Goal: Transaction & Acquisition: Obtain resource

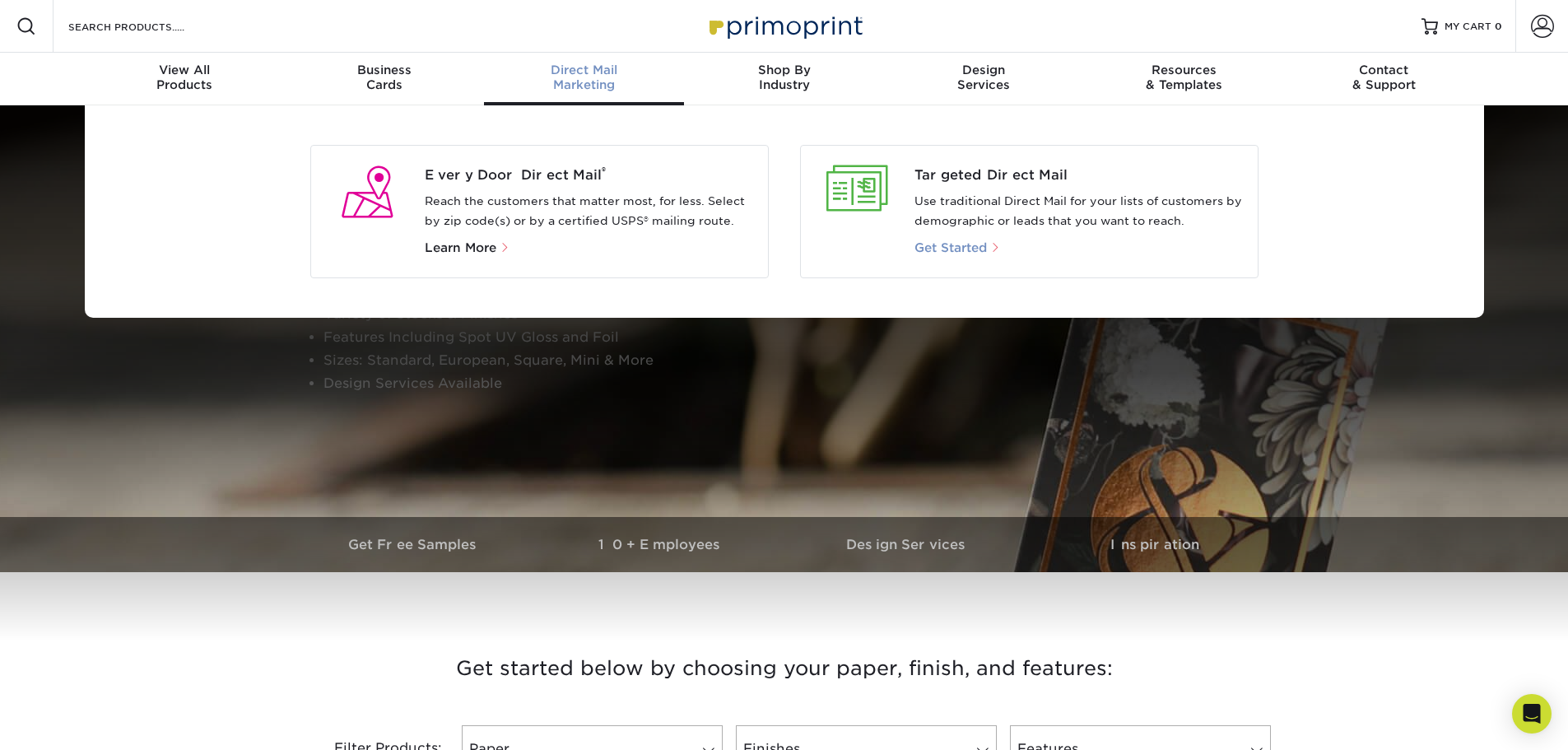
click at [958, 245] on span "Get Started" at bounding box center [951, 248] width 72 height 15
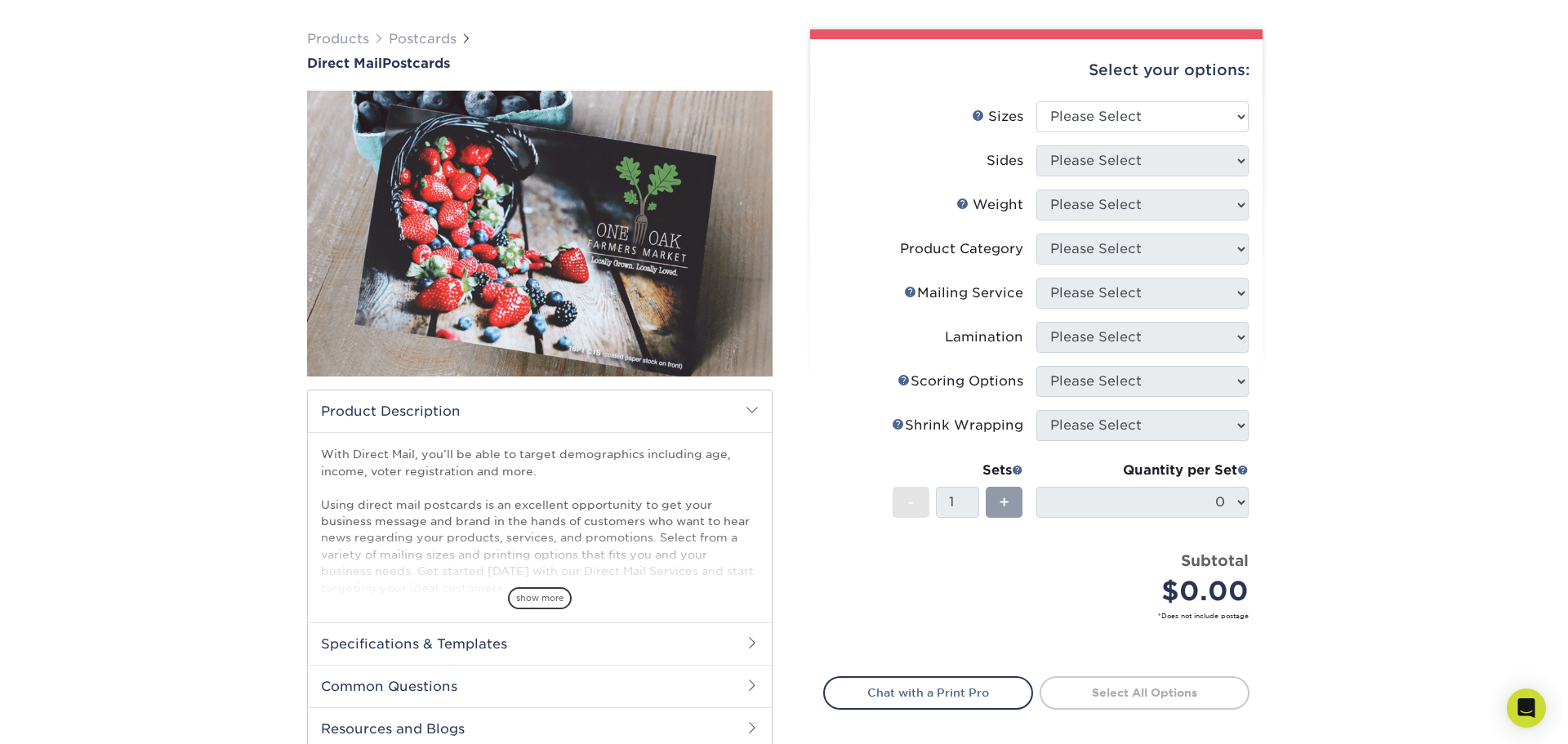
scroll to position [82, 0]
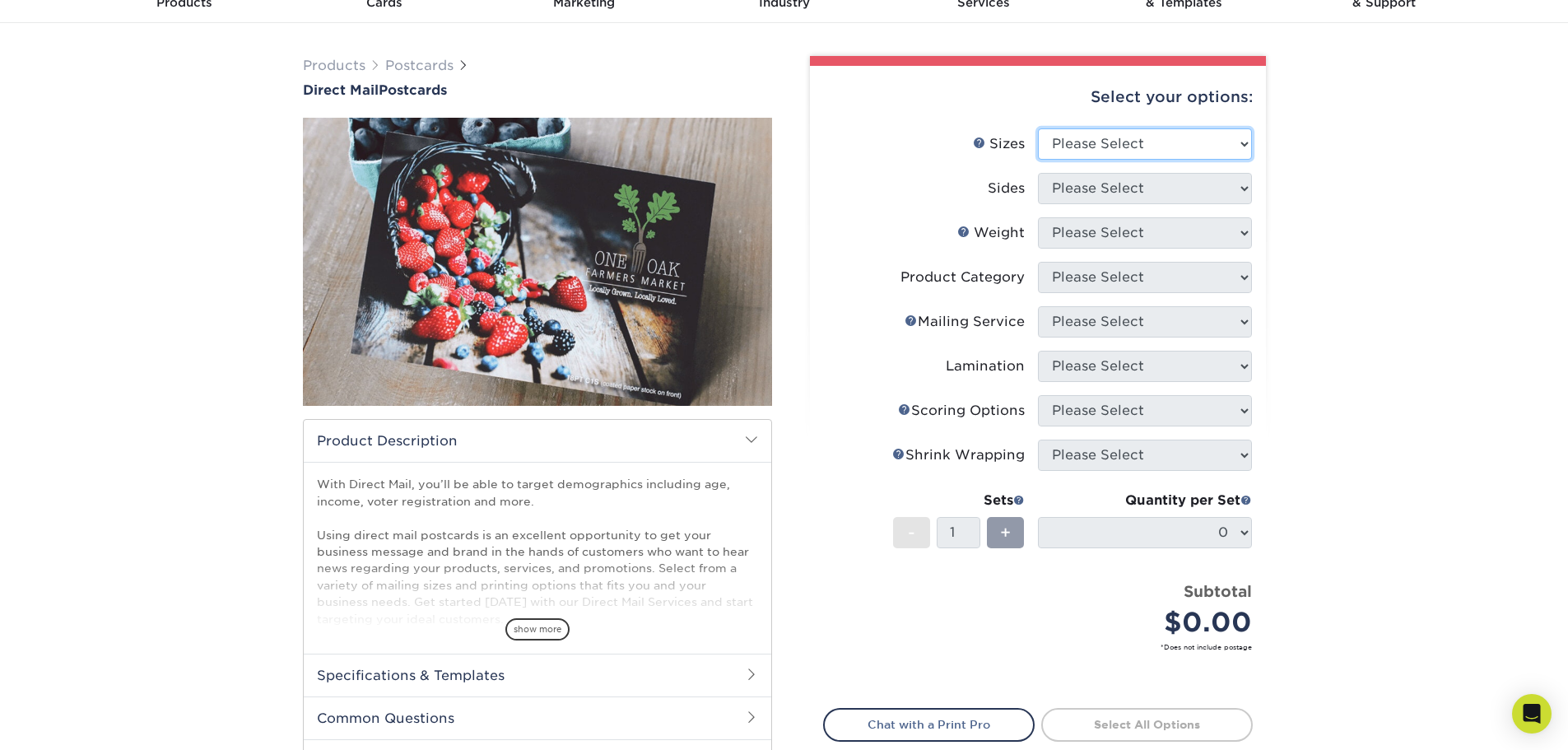
click at [1173, 141] on select "Please Select 1.5" x 7" 2" x 4" 2" x 6" 2" x 7" 2" x 8" 2.12" x 5.5" 2.12" x 5.…" at bounding box center [1145, 144] width 214 height 31
select select "4.25x6.00"
click at [1038, 129] on select "Please Select 1.5" x 7" 2" x 4" 2" x 6" 2" x 7" 2" x 8" 2.12" x 5.5" 2.12" x 5.…" at bounding box center [1145, 144] width 214 height 31
click at [1131, 190] on select "Please Select Print Both Sides Print Front Only" at bounding box center [1145, 188] width 214 height 31
select select "13abbda7-1d64-4f25-8bb2-c179b224825d"
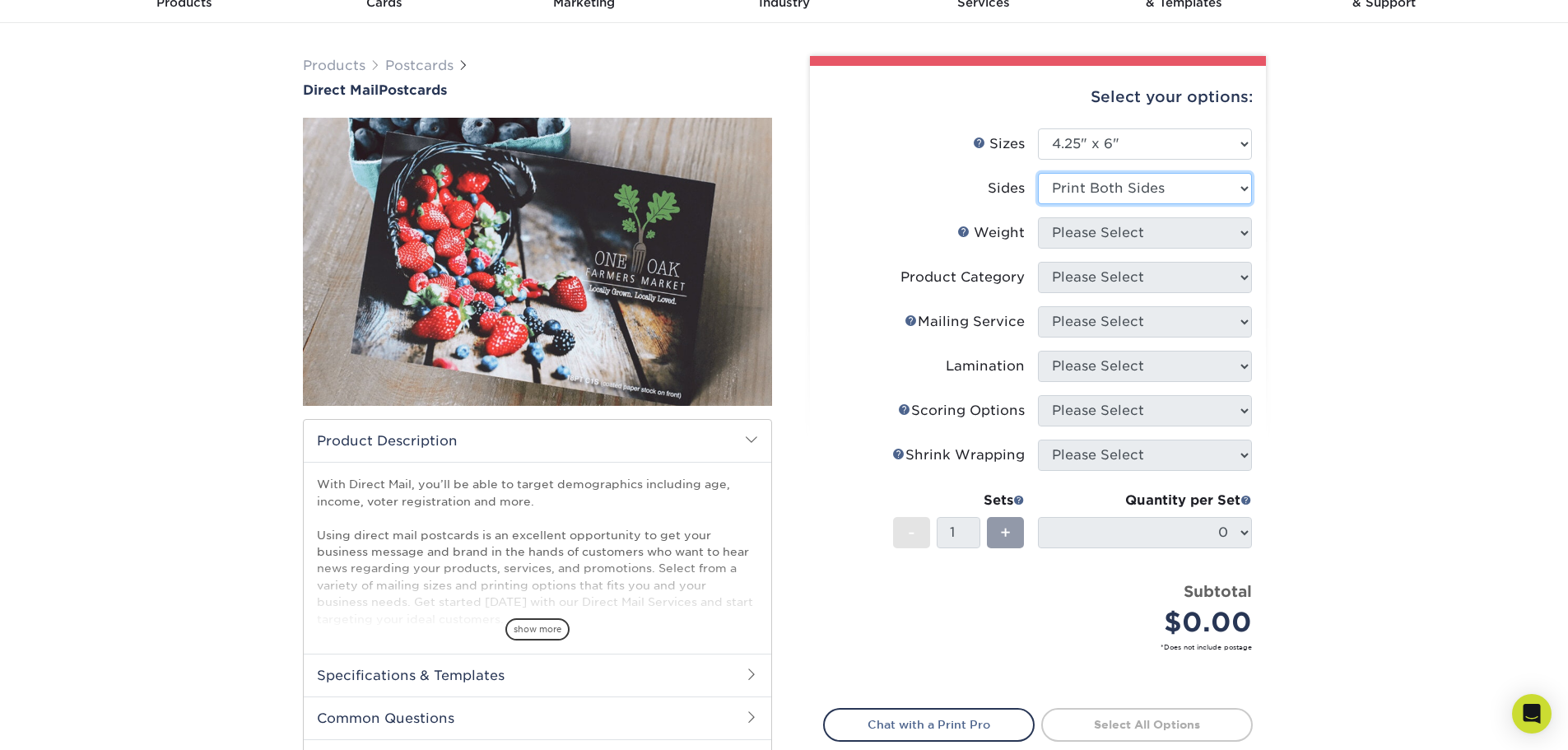
click at [1038, 173] on select "Please Select Print Both Sides Print Front Only" at bounding box center [1145, 188] width 214 height 31
click at [1123, 230] on select "Please Select 16PT 14PT 14PT Uncoated 100LB" at bounding box center [1145, 232] width 214 height 31
select select "16PT"
click at [1038, 217] on select "Please Select 16PT 14PT 14PT Uncoated 100LB" at bounding box center [1145, 232] width 214 height 31
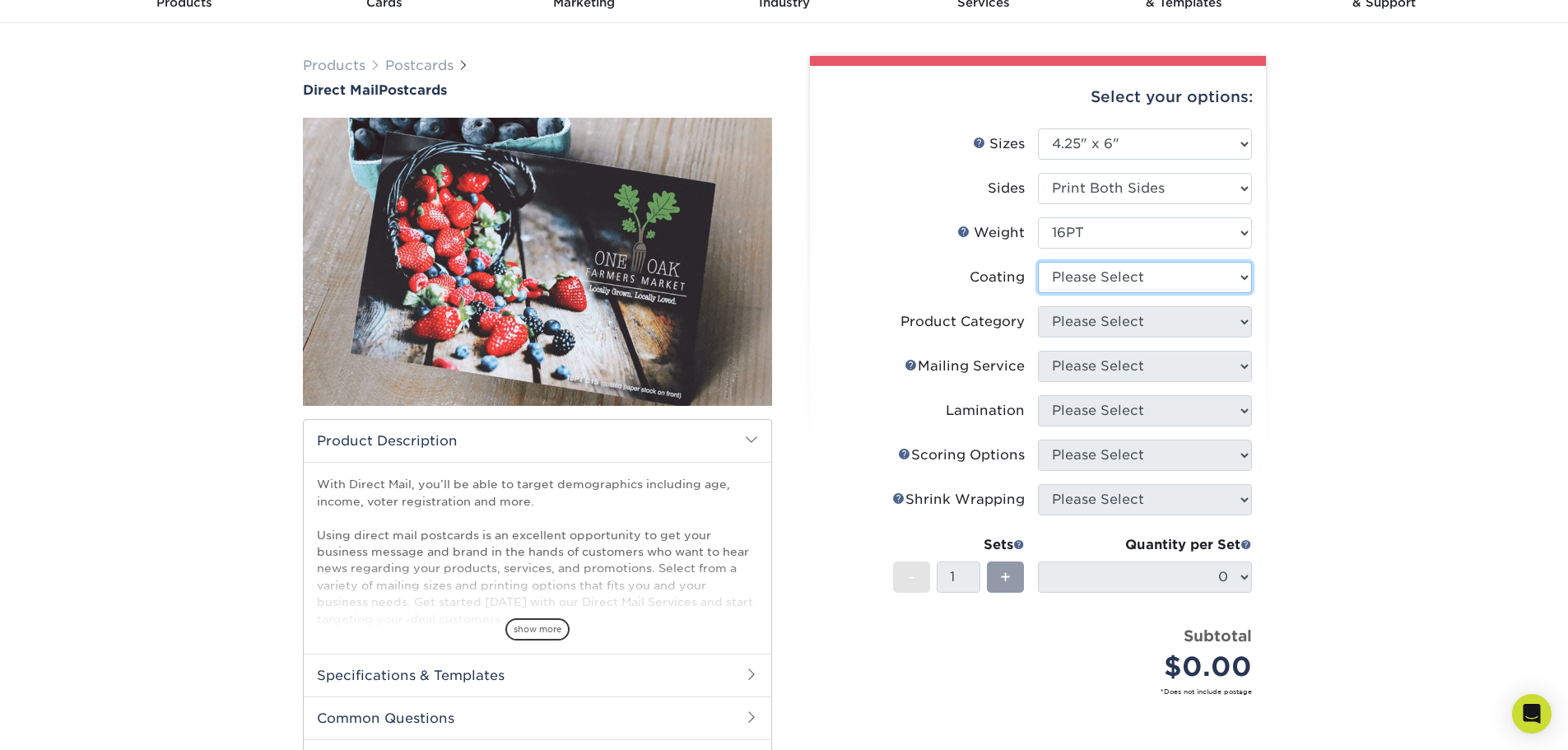
click at [1091, 276] on select at bounding box center [1145, 277] width 214 height 31
click at [1038, 261] on select at bounding box center [1145, 277] width 214 height 31
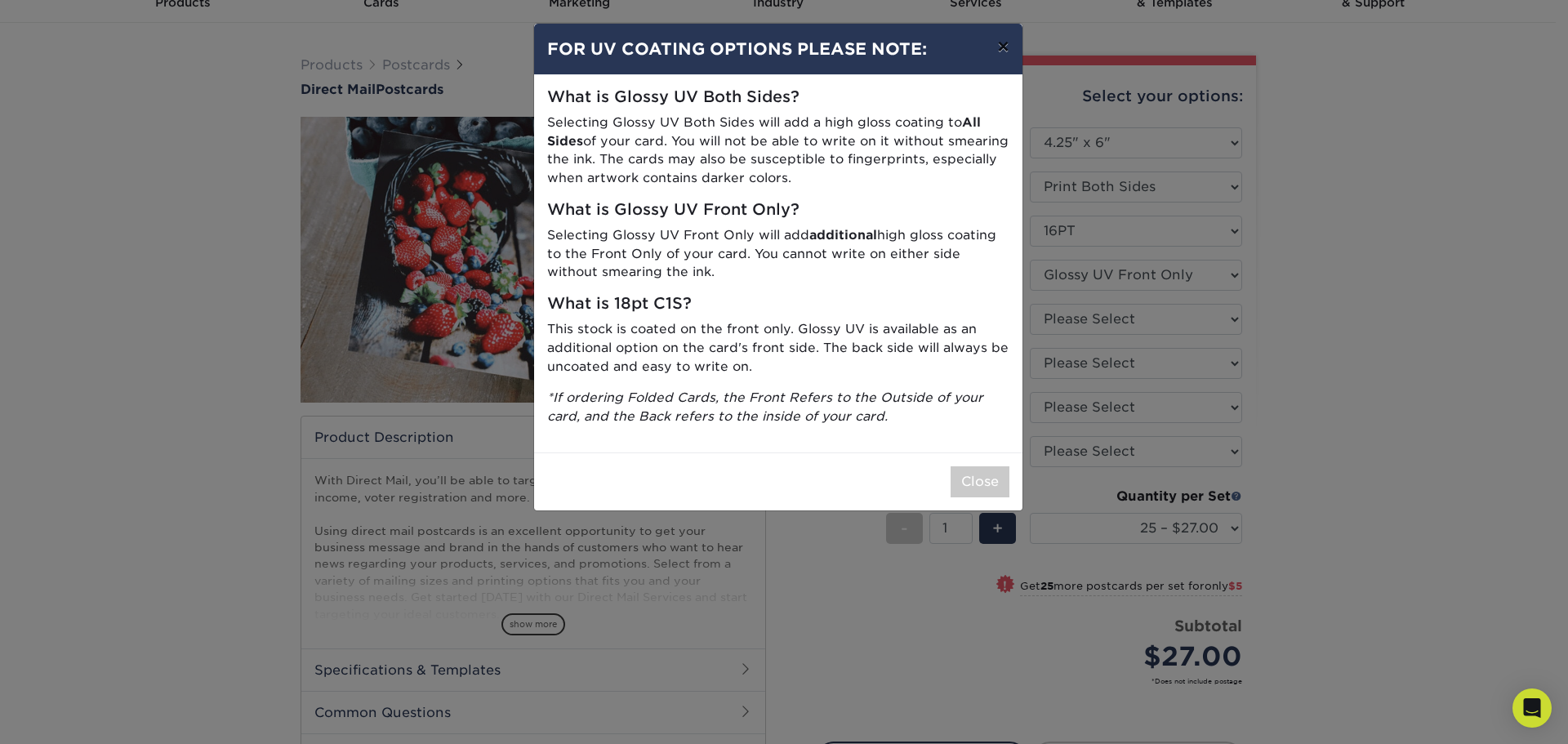
click at [1008, 46] on button "×" at bounding box center [1002, 46] width 38 height 46
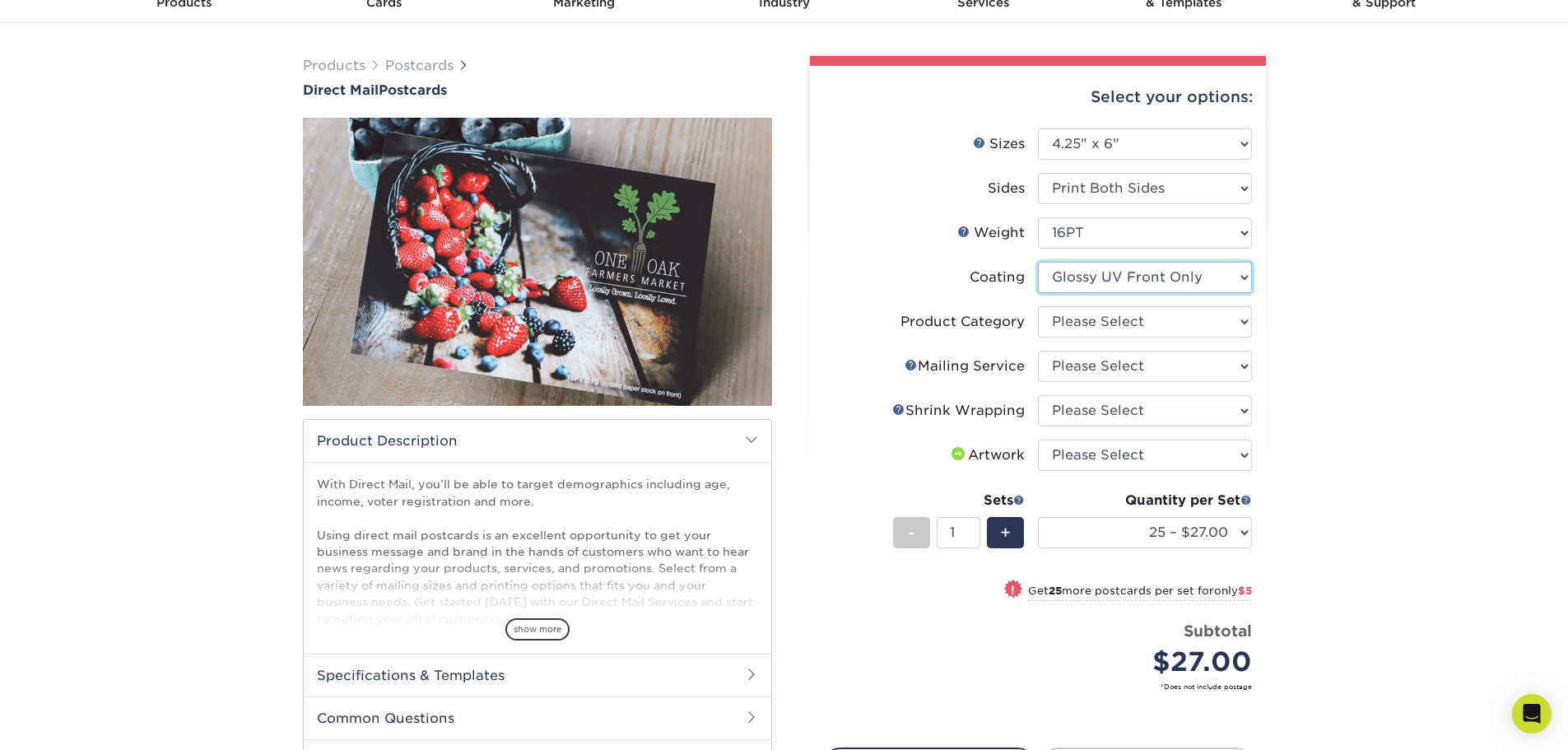
click at [1142, 277] on select at bounding box center [1145, 277] width 214 height 31
select select "ae367451-b2b8-45df-a344-0f05b6a12993"
click at [1038, 261] on select at bounding box center [1145, 277] width 214 height 31
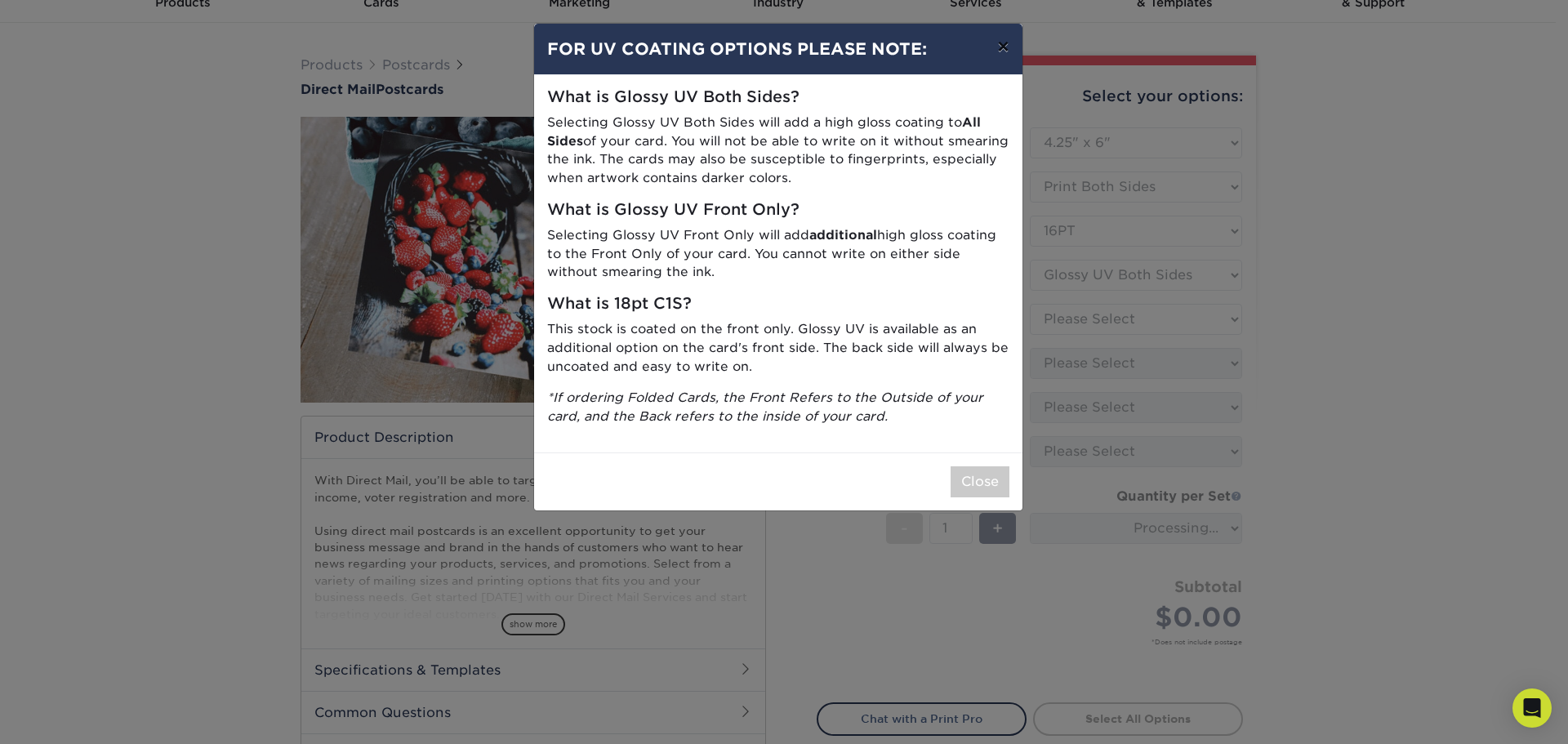
click at [1001, 46] on button "×" at bounding box center [1002, 46] width 38 height 46
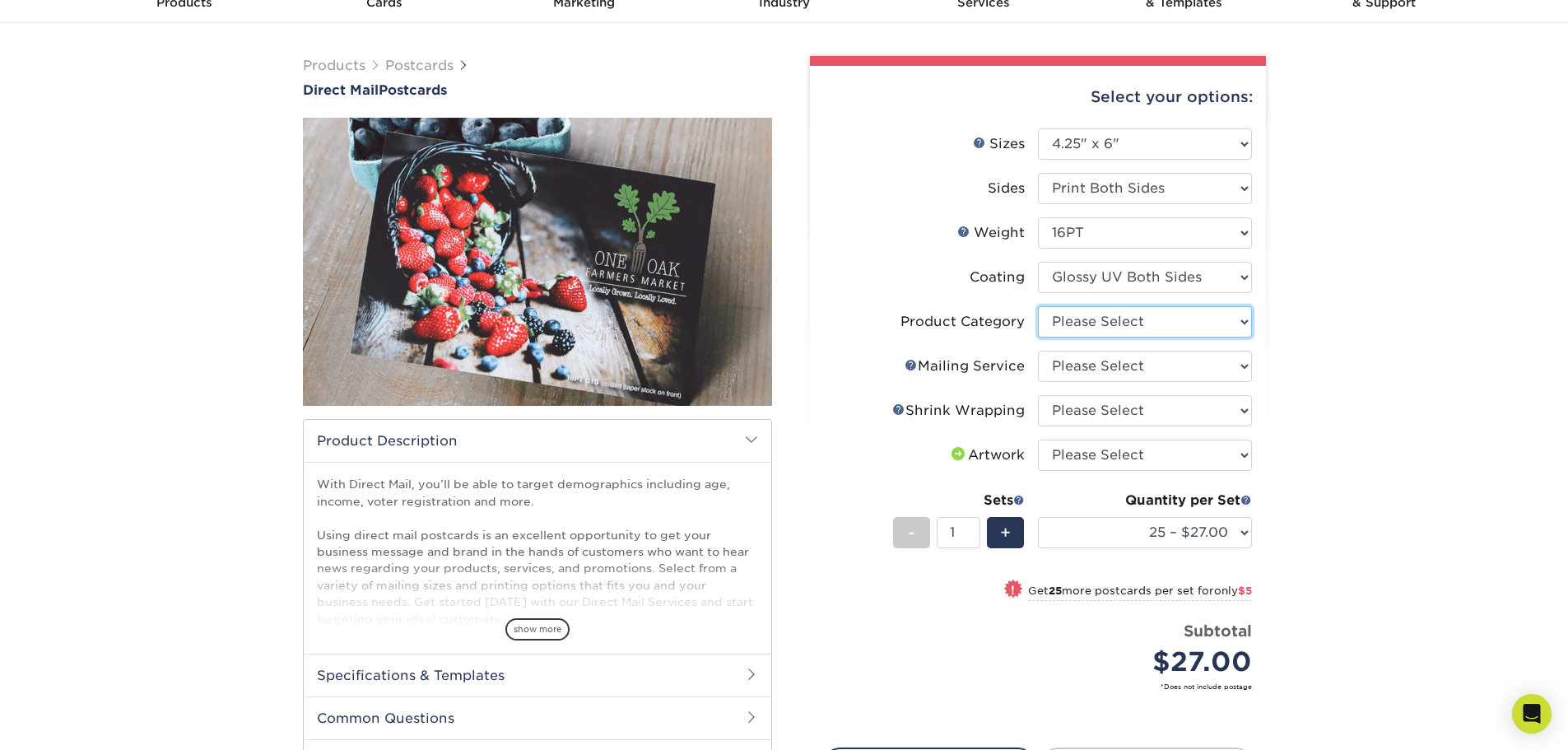
click at [1137, 330] on select "Please Select Postcards" at bounding box center [1145, 321] width 214 height 31
select select "9b7272e0-d6c8-4c3c-8e97-d3a1bcdab858"
click at [1038, 306] on select "Please Select Postcards" at bounding box center [1145, 321] width 214 height 31
click at [1114, 367] on select "Please Select No Direct Mailing Service No, I will mail/stamp/imprint Direct Ma…" at bounding box center [1145, 366] width 214 height 31
select select "d3cc0d54-e72f-41ce-80c5-e8486bf2cdb8"
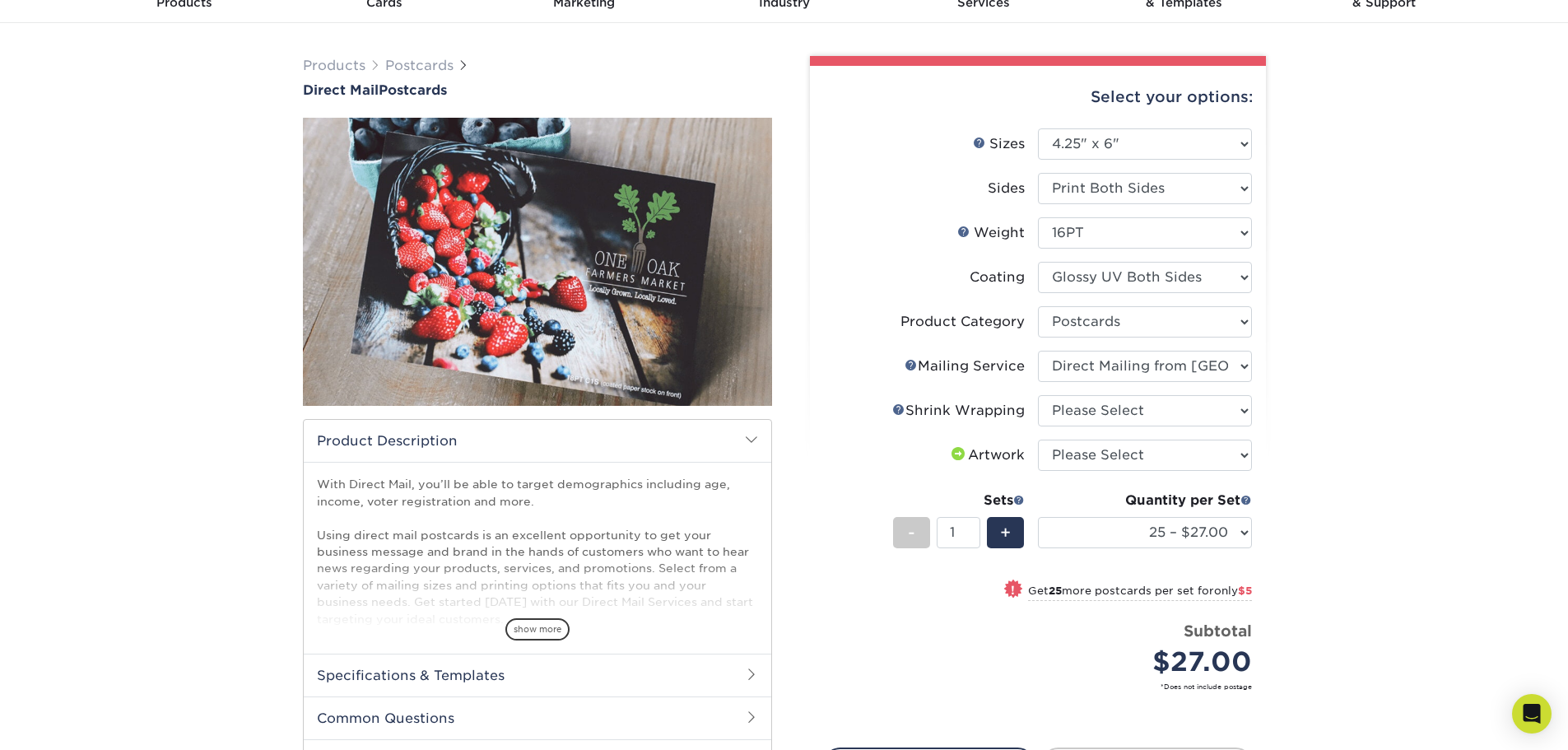
click at [1038, 350] on select "Please Select No Direct Mailing Service No, I will mail/stamp/imprint Direct Ma…" at bounding box center [1145, 366] width 214 height 31
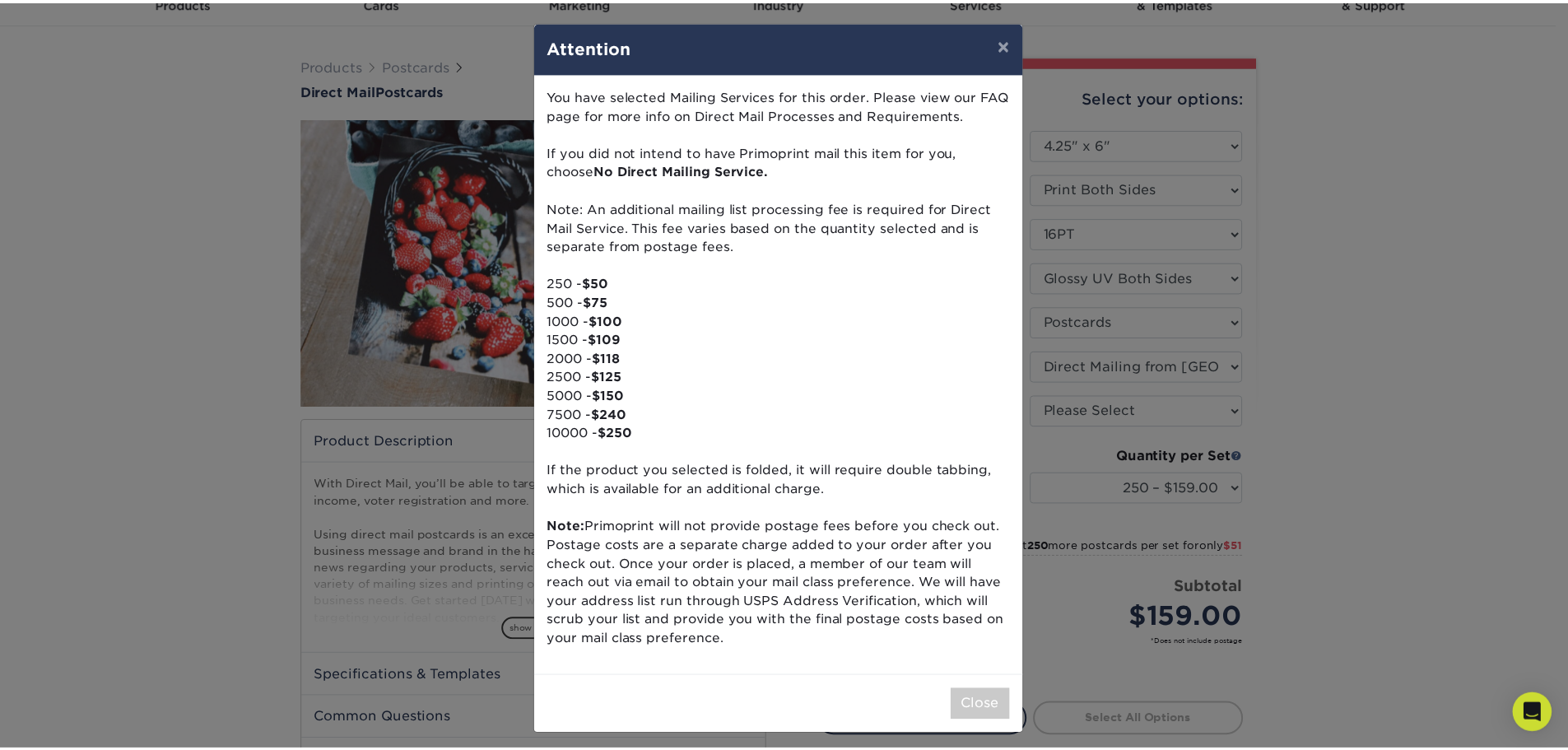
scroll to position [0, 0]
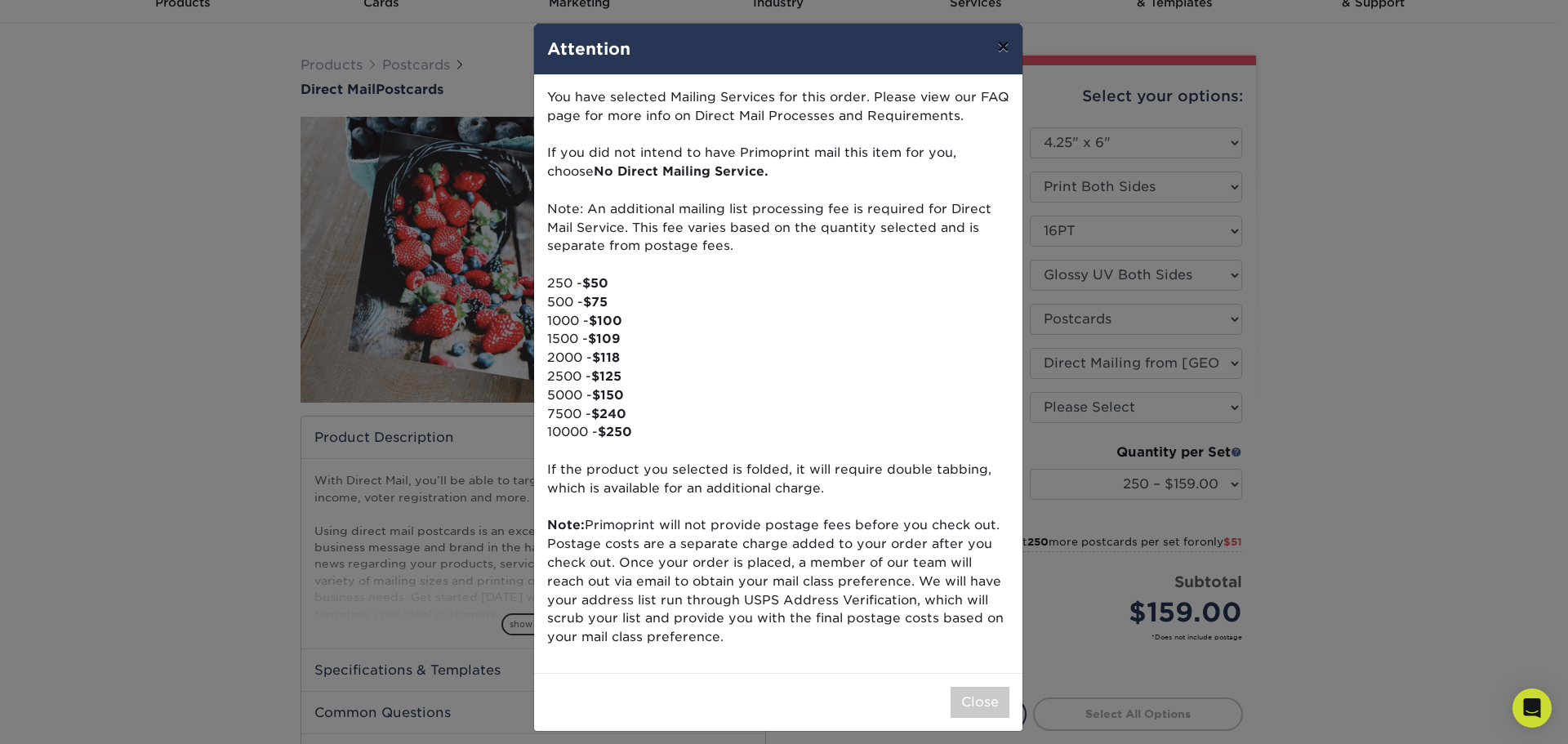
click at [1001, 49] on button "×" at bounding box center [1002, 46] width 38 height 46
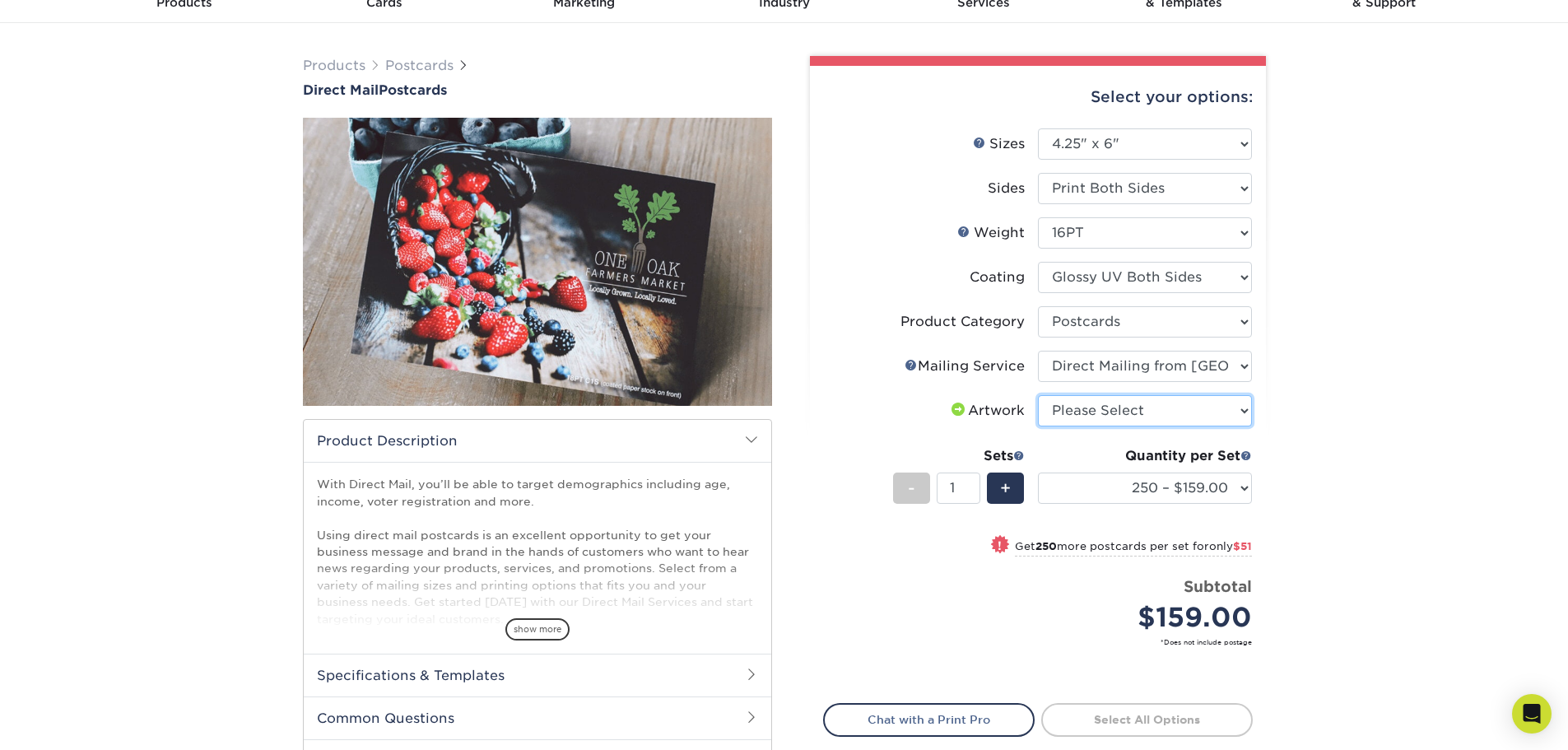
click at [1157, 409] on select "Please Select I will upload files I need a design - $150" at bounding box center [1145, 410] width 214 height 31
select select "design"
click at [1038, 395] on select "Please Select I will upload files I need a design - $150" at bounding box center [1145, 410] width 214 height 31
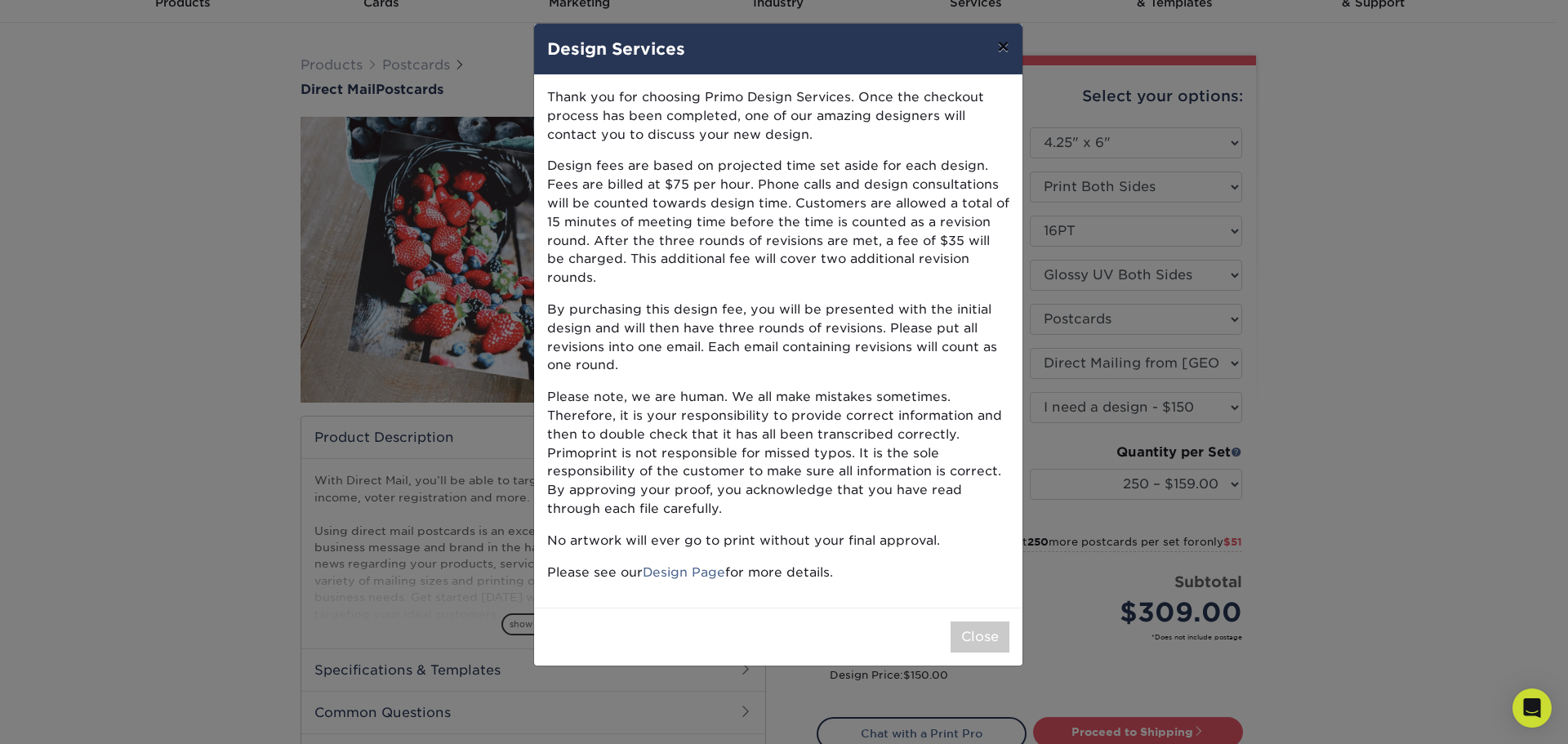
click at [1001, 48] on button "×" at bounding box center [1002, 46] width 38 height 46
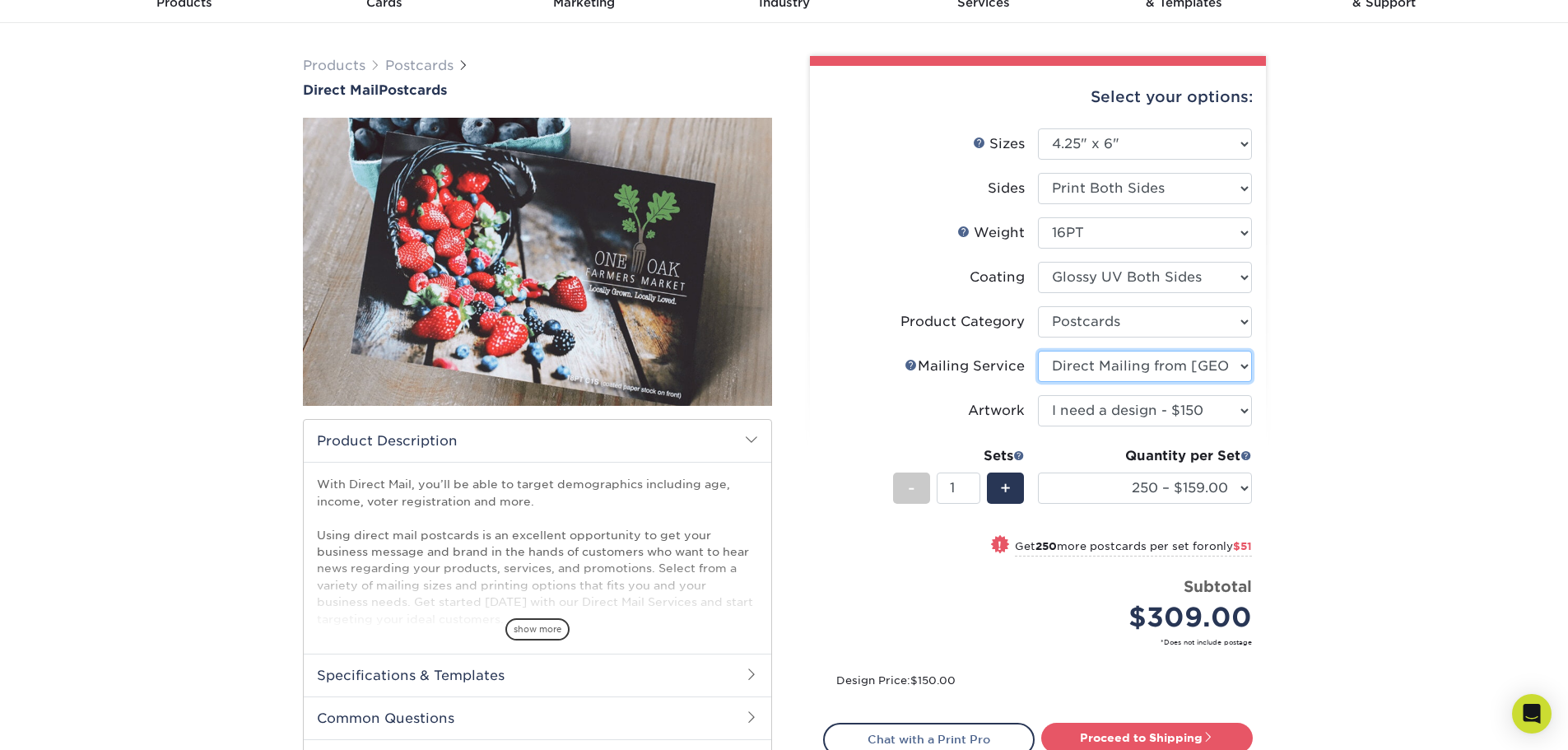
click at [1170, 367] on select "Please Select No Direct Mailing Service No, I will mail/stamp/imprint Direct Ma…" at bounding box center [1145, 366] width 214 height 31
click at [1038, 350] on select "Please Select No Direct Mailing Service No, I will mail/stamp/imprint Direct Ma…" at bounding box center [1145, 366] width 214 height 31
click at [1140, 358] on select "Please Select No Direct Mailing Service No, I will mail/stamp/imprint Direct Ma…" at bounding box center [1145, 366] width 214 height 31
click at [1038, 350] on select "Please Select No Direct Mailing Service No, I will mail/stamp/imprint Direct Ma…" at bounding box center [1145, 366] width 214 height 31
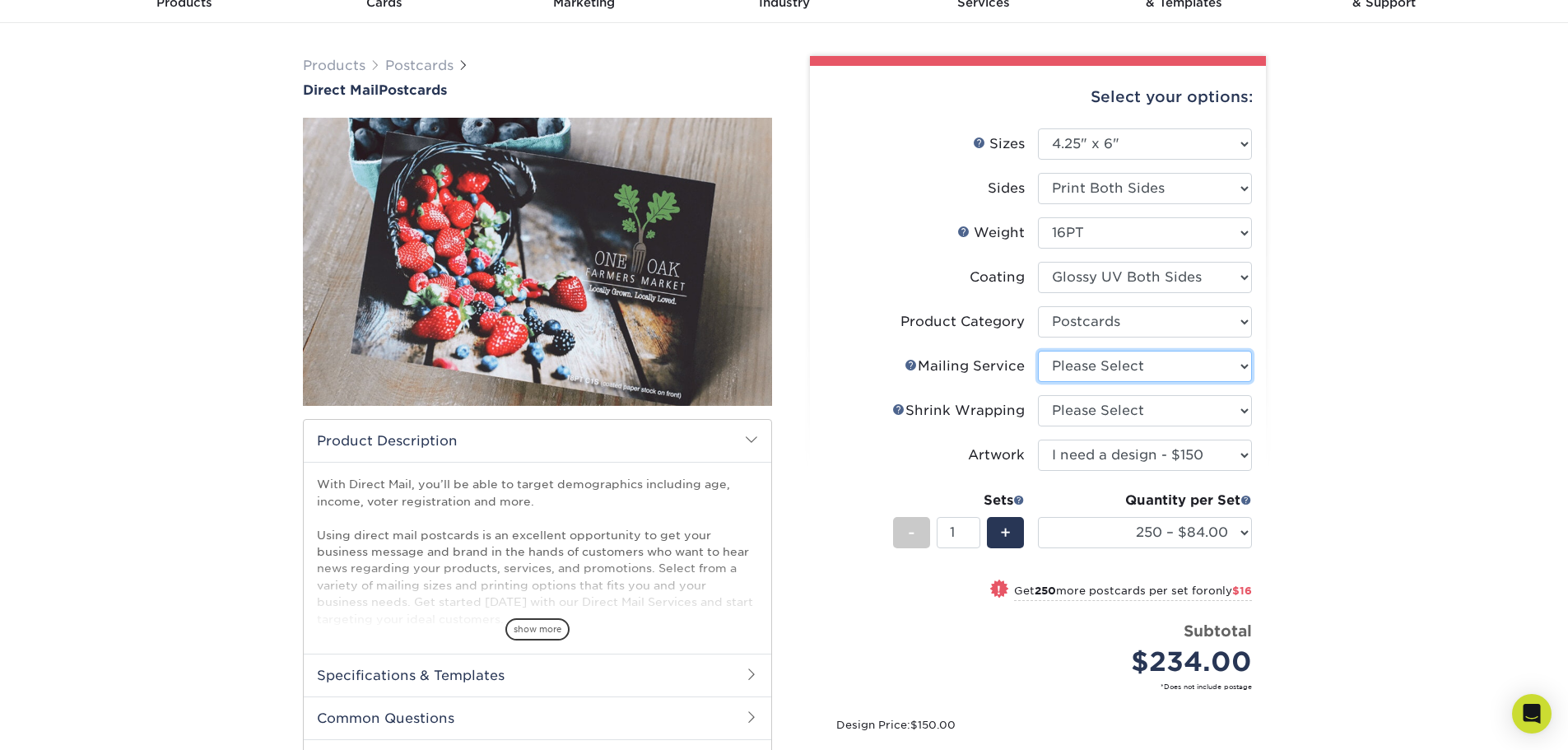
click at [1134, 364] on select "Please Select No Direct Mailing Service No, I will mail/stamp/imprint Direct Ma…" at bounding box center [1145, 366] width 214 height 31
select select "d3cc0d54-e72f-41ce-80c5-e8486bf2cdb8"
click at [1038, 350] on select "Please Select No Direct Mailing Service No, I will mail/stamp/imprint Direct Ma…" at bounding box center [1145, 366] width 214 height 31
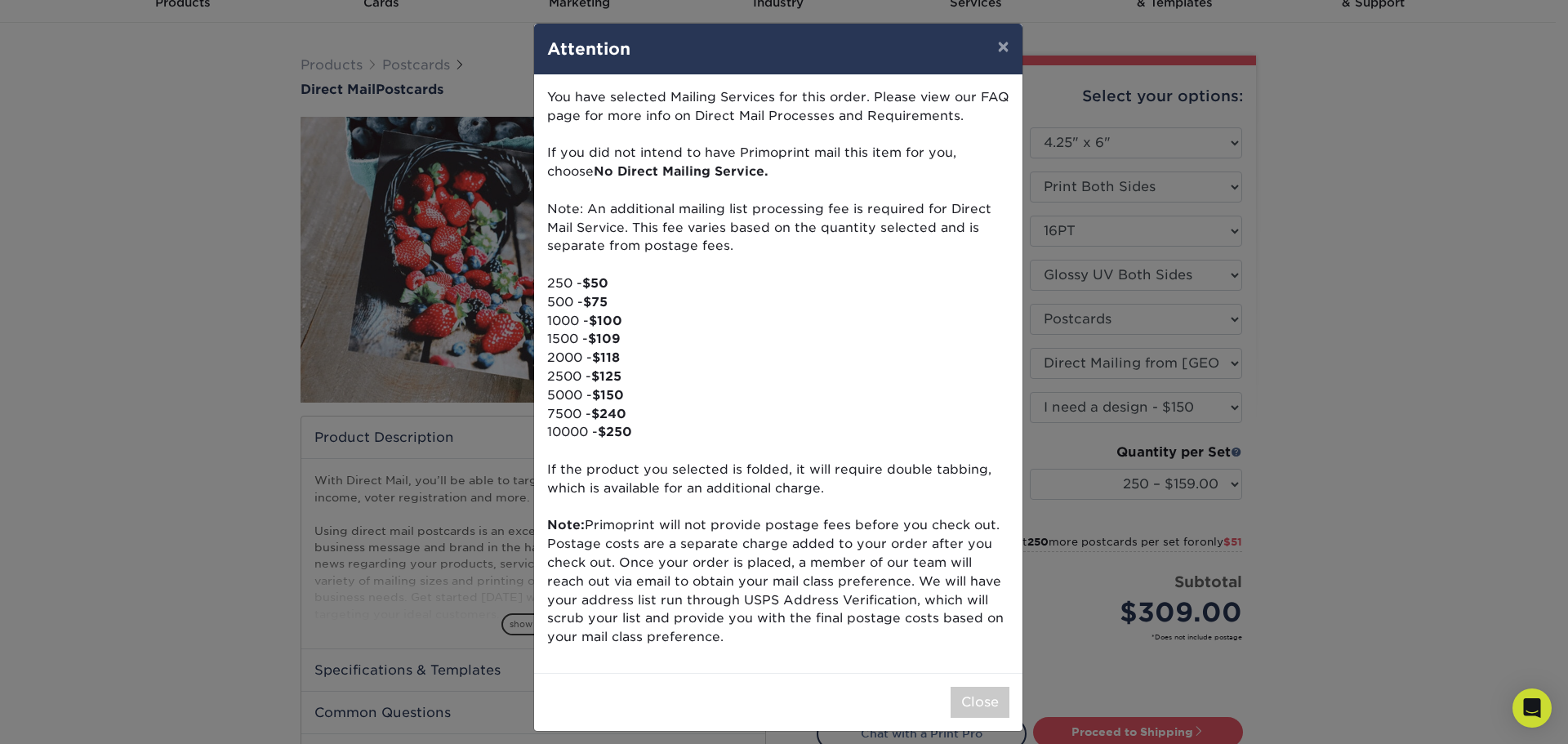
click at [1414, 328] on div "× Attention You have selected Mailing Services for this order. Please view our …" at bounding box center [784, 372] width 1568 height 744
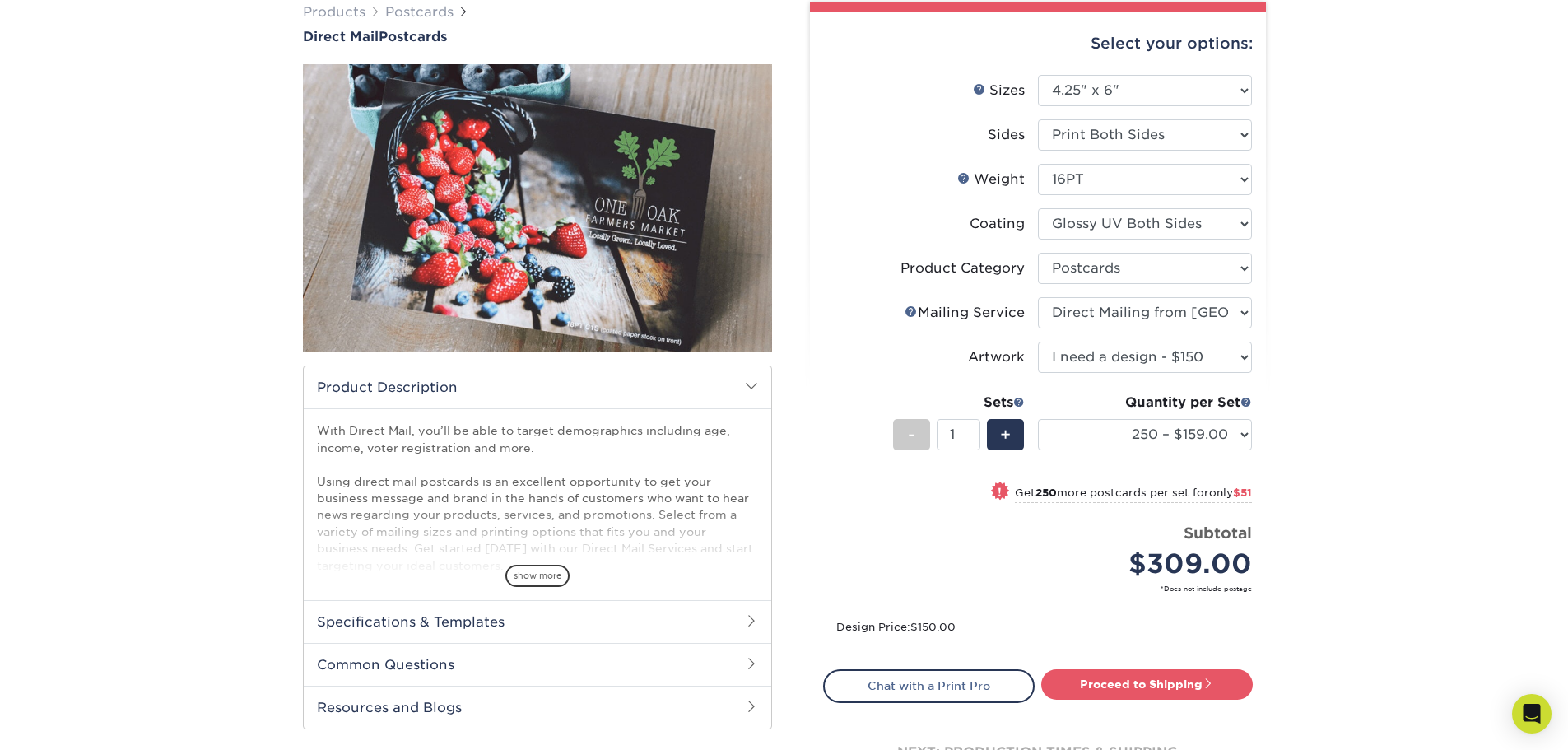
scroll to position [165, 0]
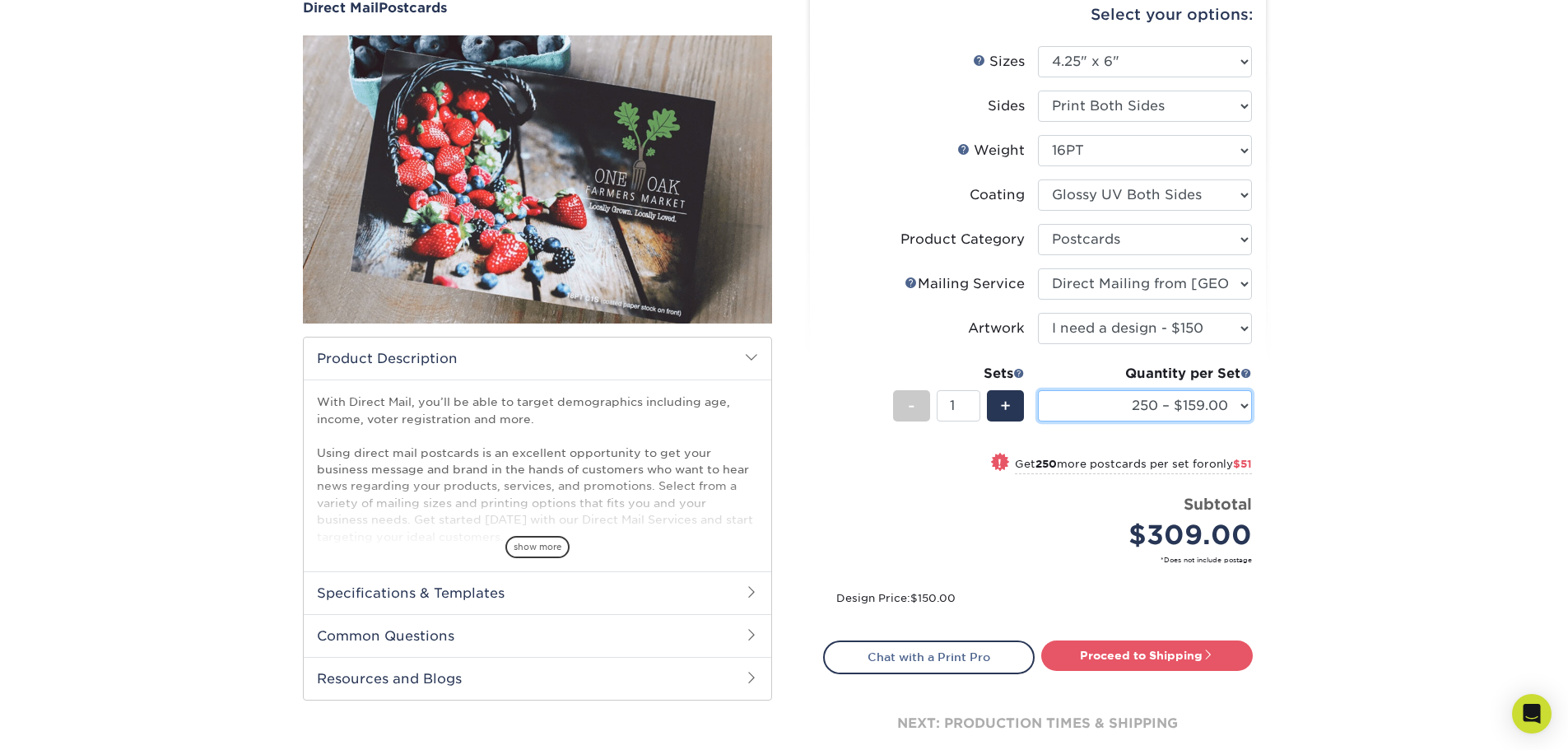
click at [1194, 412] on select "250 – $159.00 500 – $210.00 1000 – $293.00 2500 – $458.00 5000 – $616.00 10000 …" at bounding box center [1145, 405] width 214 height 31
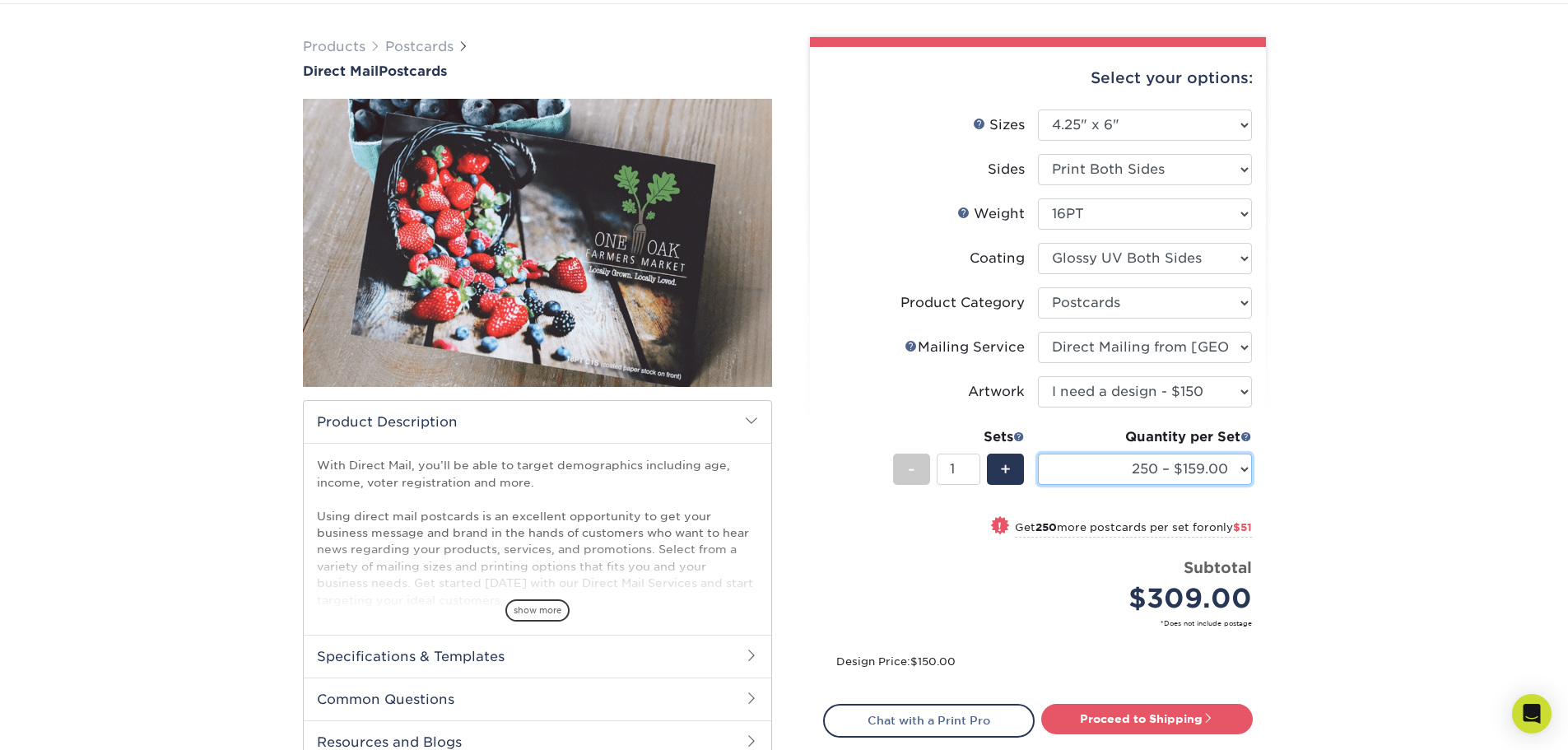
scroll to position [82, 0]
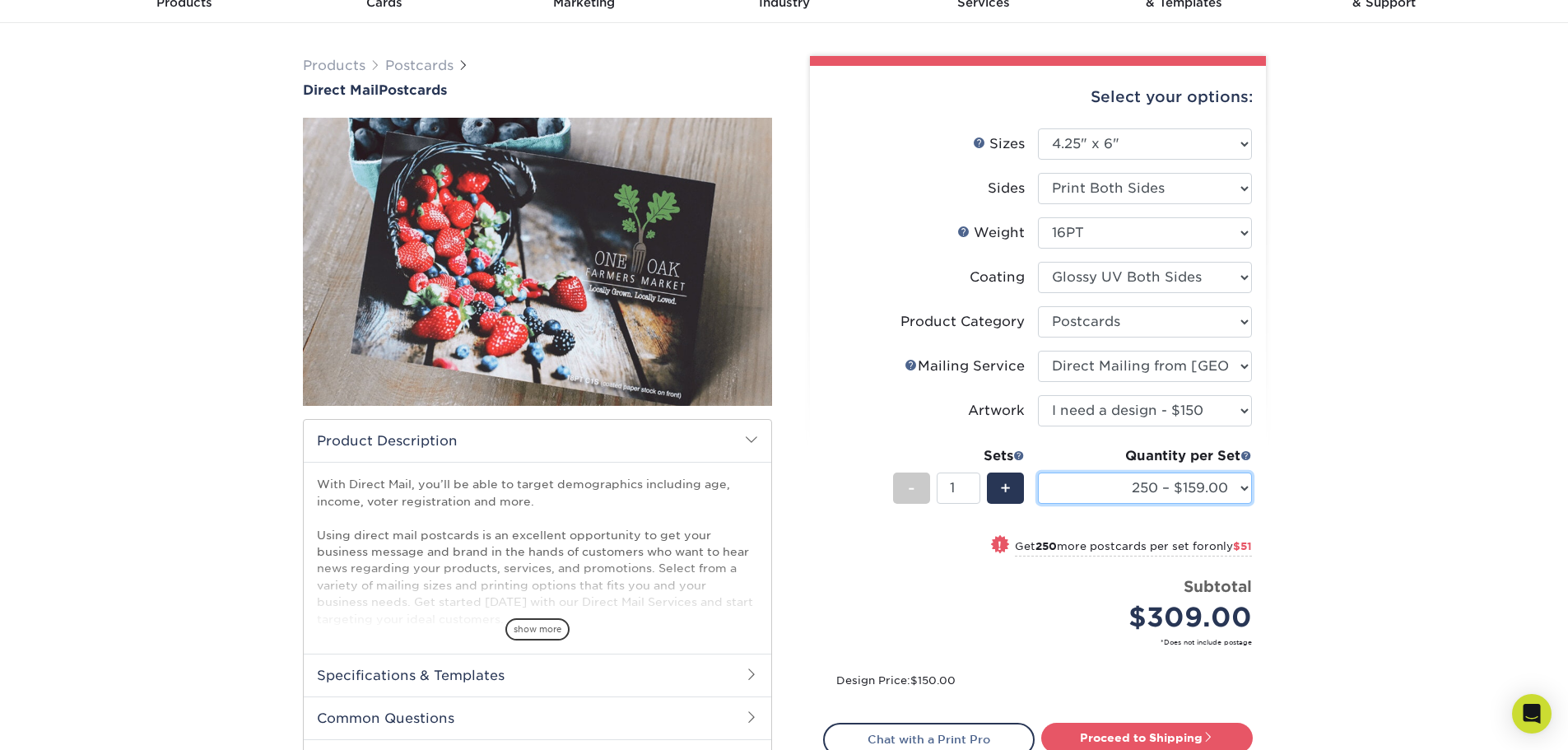
click at [1188, 490] on select "250 – $159.00 500 – $210.00 1000 – $293.00 2500 – $458.00 5000 – $616.00 10000 …" at bounding box center [1145, 488] width 214 height 31
click at [1475, 263] on div "Products Postcards Direct Mail Postcards $" at bounding box center [784, 468] width 1568 height 891
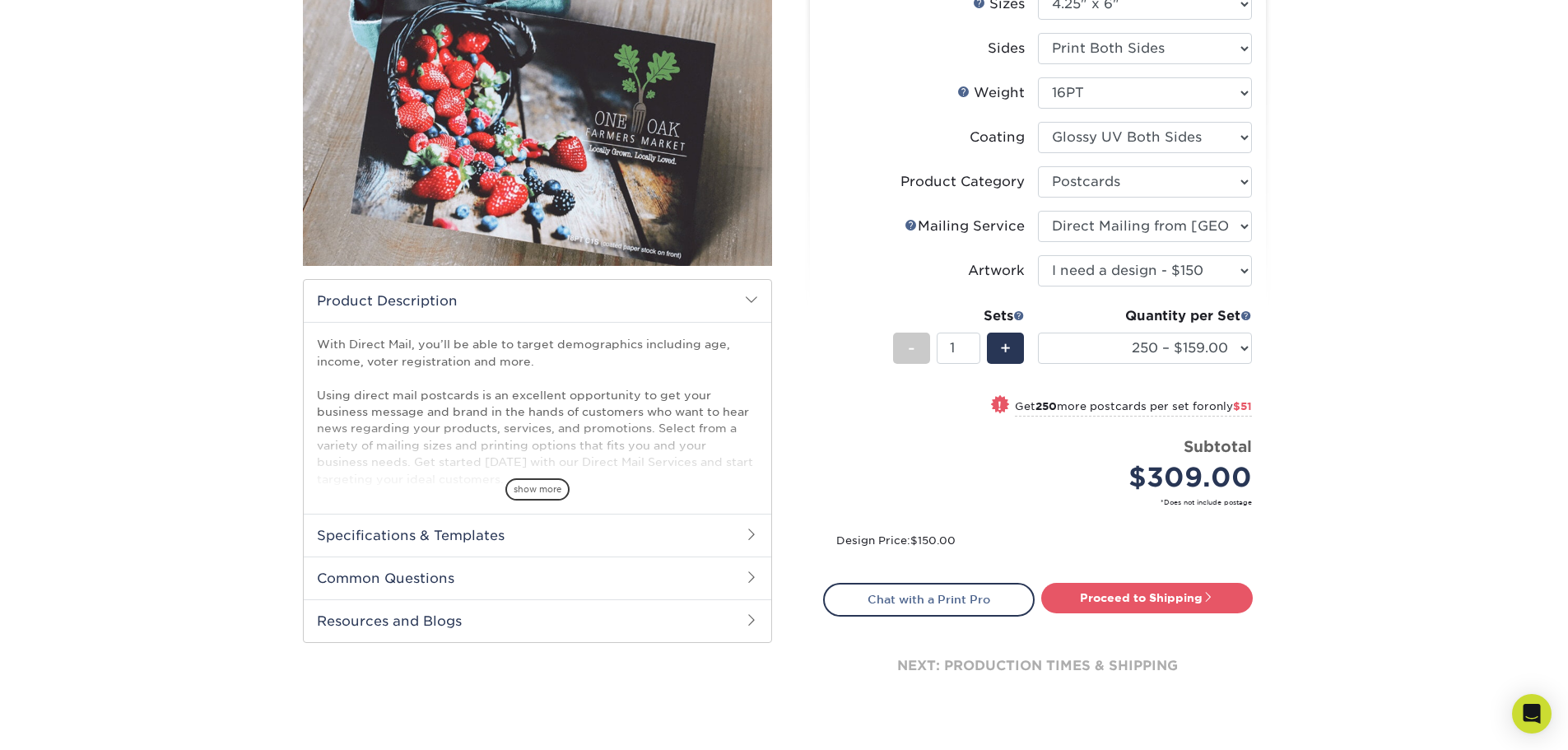
scroll to position [247, 0]
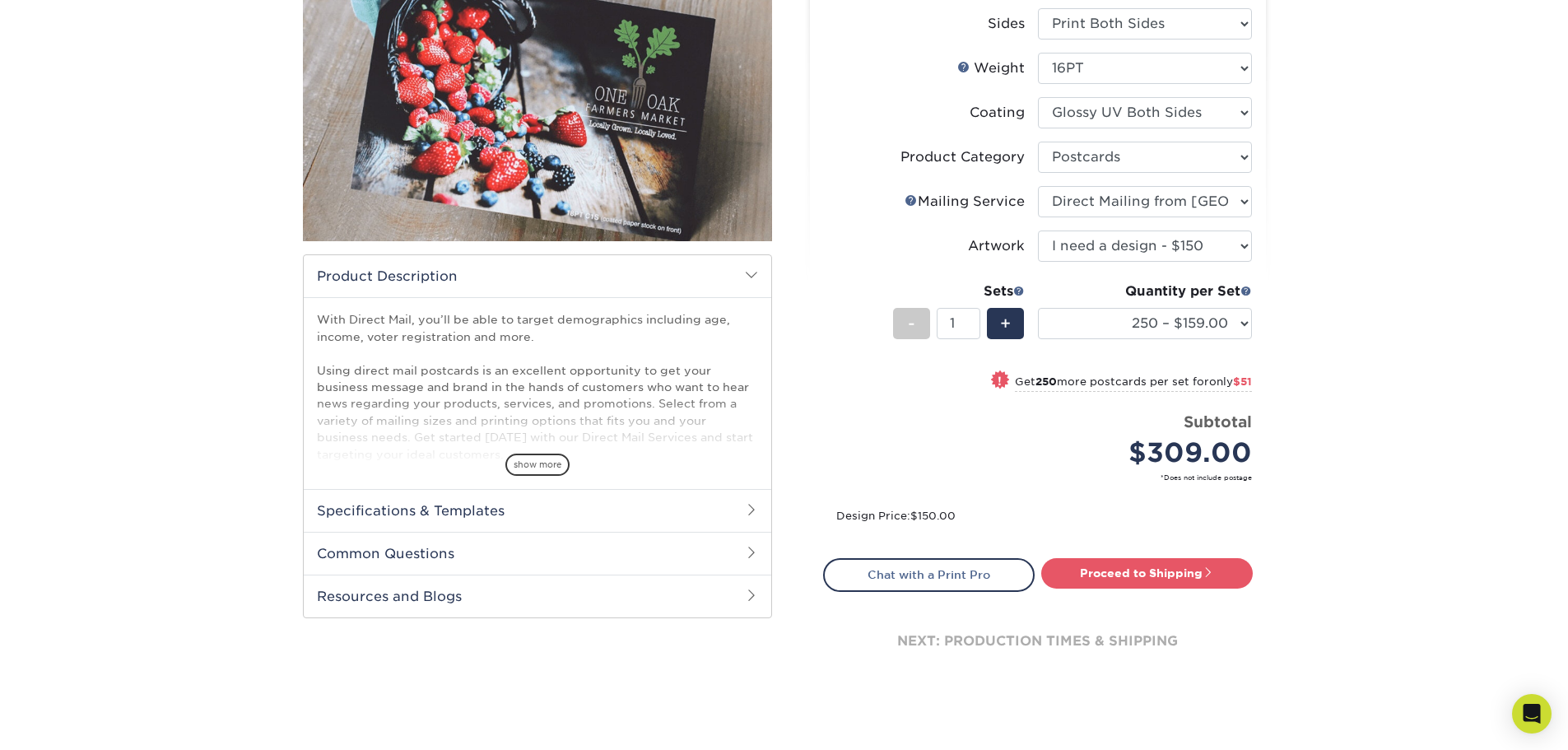
click at [650, 546] on h2 "Common Questions" at bounding box center [538, 552] width 468 height 43
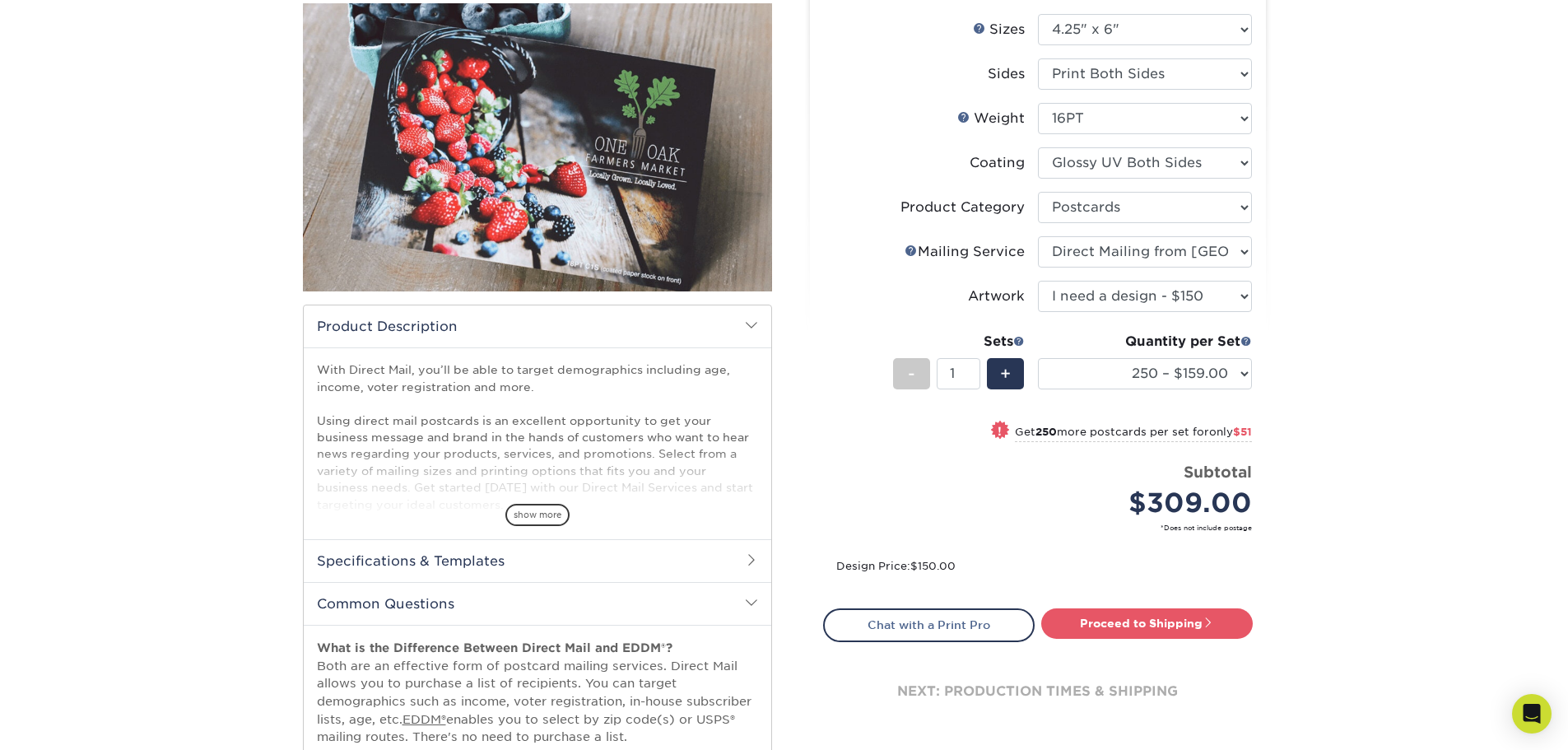
scroll to position [165, 0]
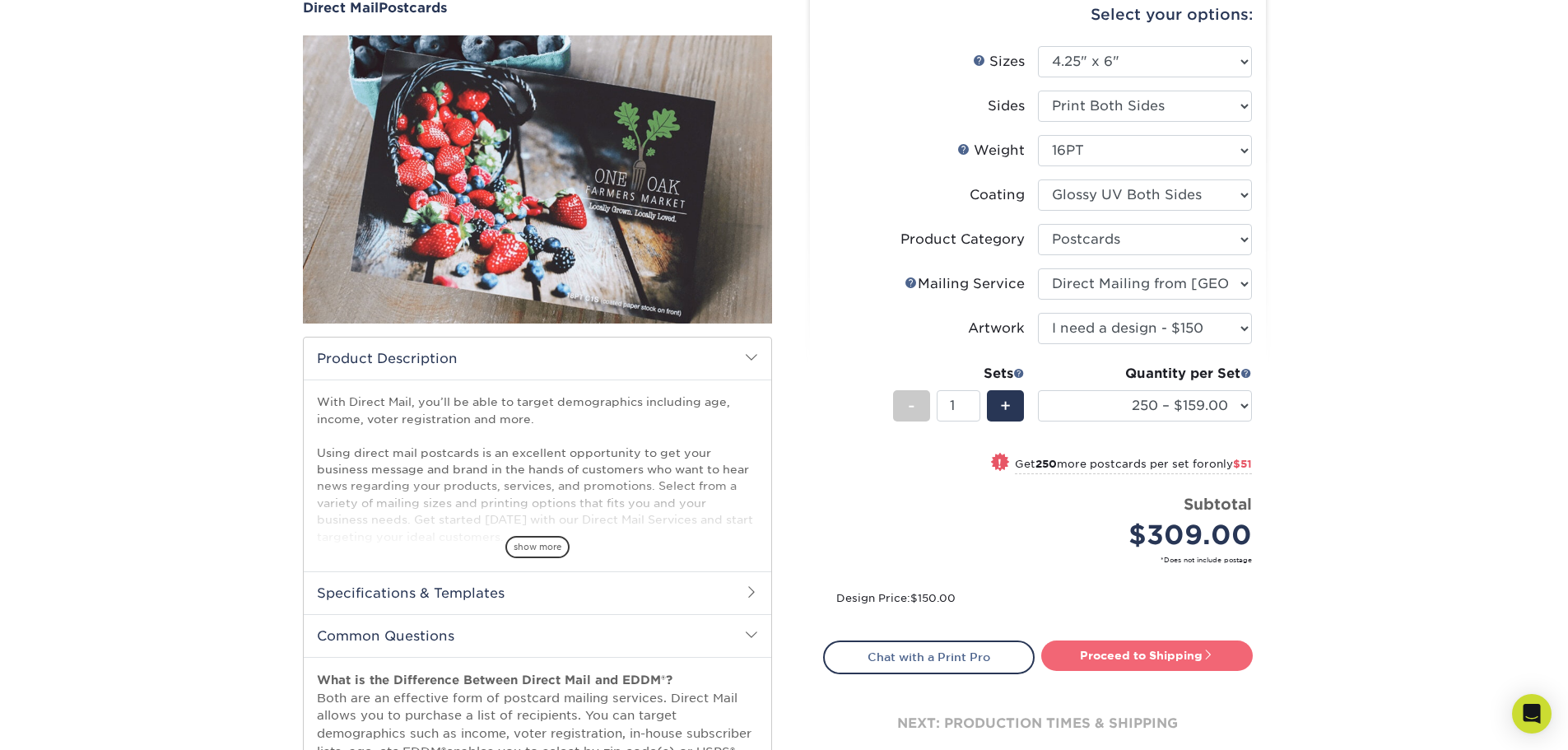
click at [1147, 651] on link "Proceed to Shipping" at bounding box center [1146, 654] width 211 height 29
type input "Set 1"
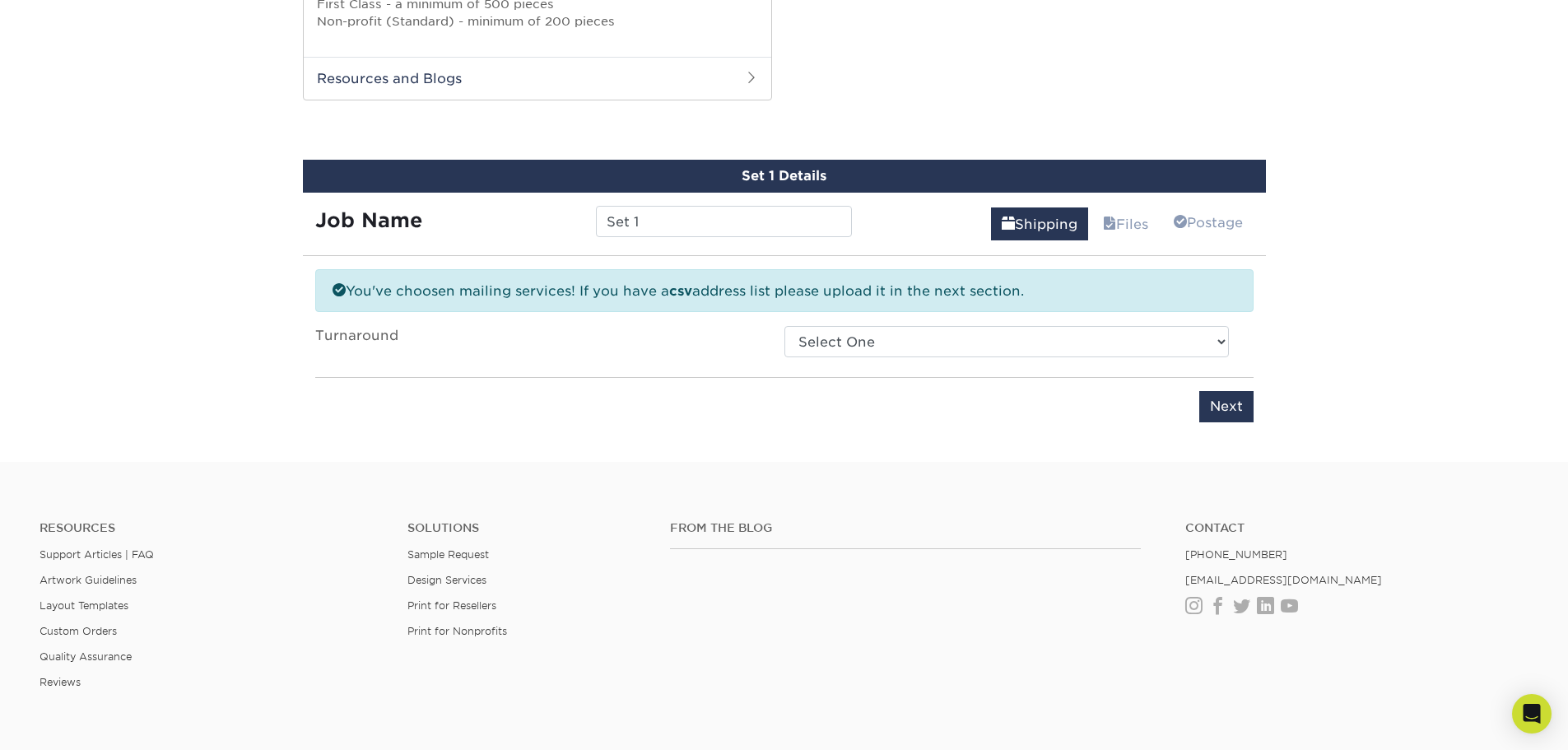
scroll to position [1021, 0]
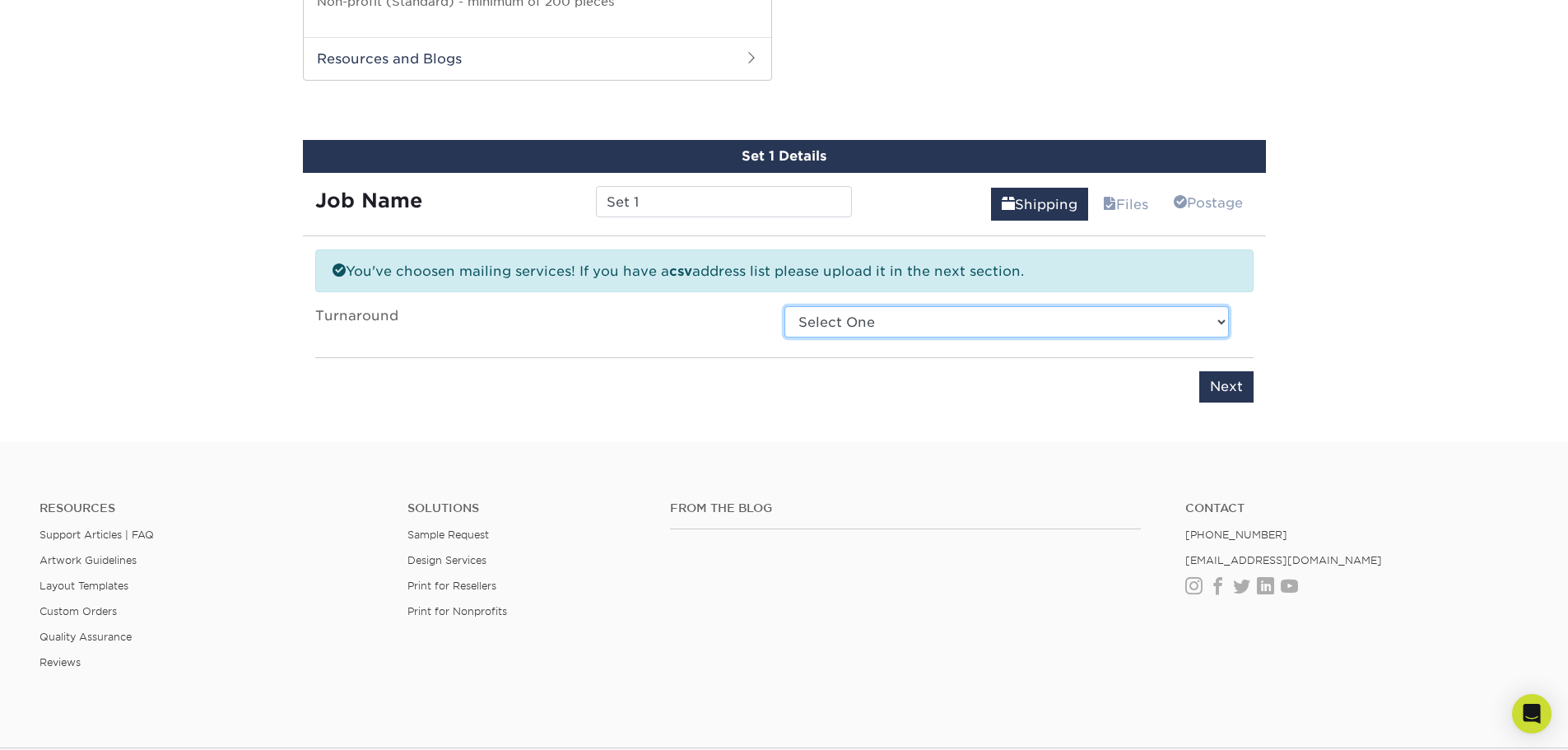
click at [948, 325] on select "Select One 2-4 Business Days 2 Day Next Business Day" at bounding box center [1006, 321] width 444 height 31
select select "6d5022b4-f683-4ab0-9631-6a84b560f8f8"
click at [784, 306] on select "Select One 2-4 Business Days 2 Day Next Business Day" at bounding box center [1006, 321] width 444 height 31
click at [1119, 207] on link "Files" at bounding box center [1125, 204] width 66 height 33
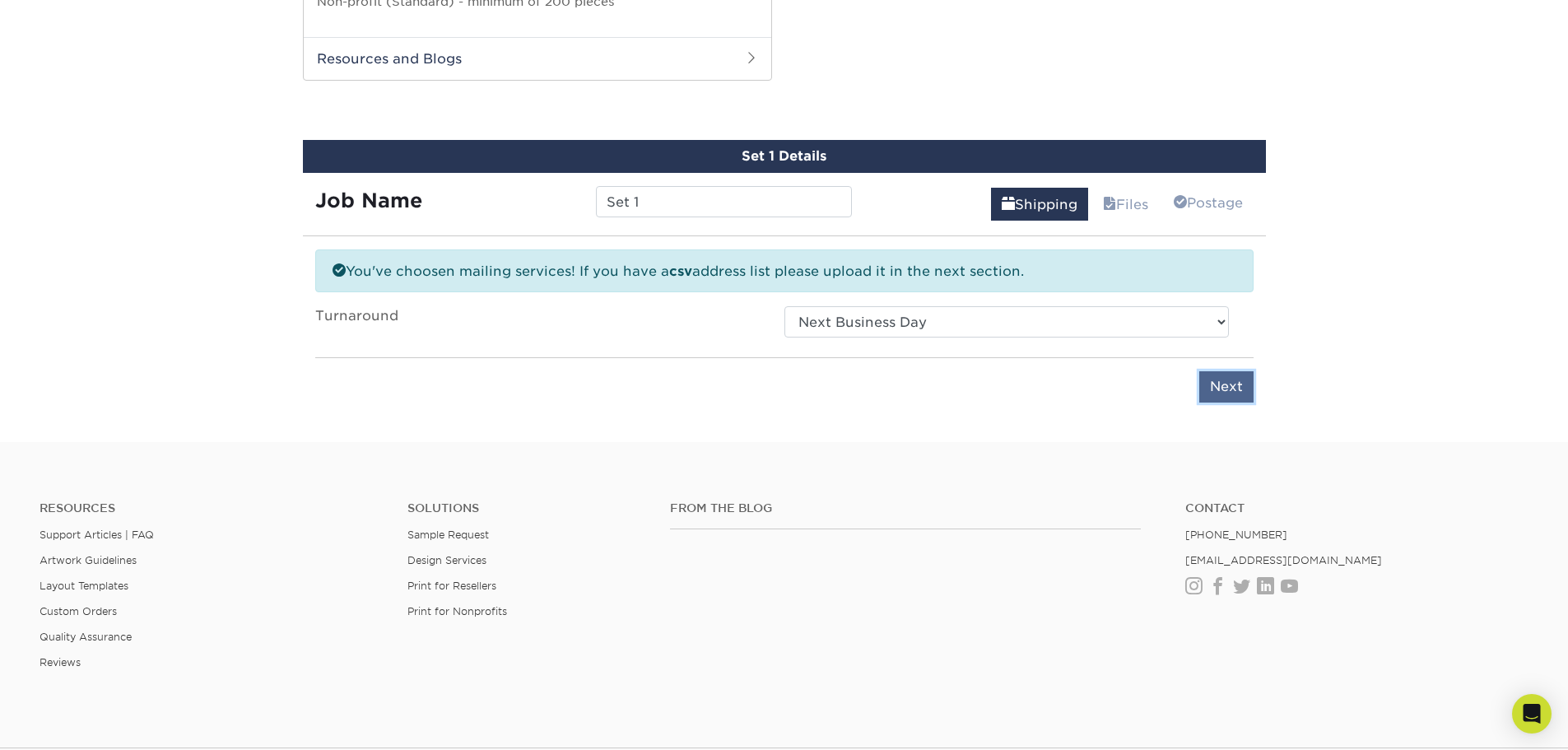
click at [1236, 388] on input "Next" at bounding box center [1225, 386] width 54 height 31
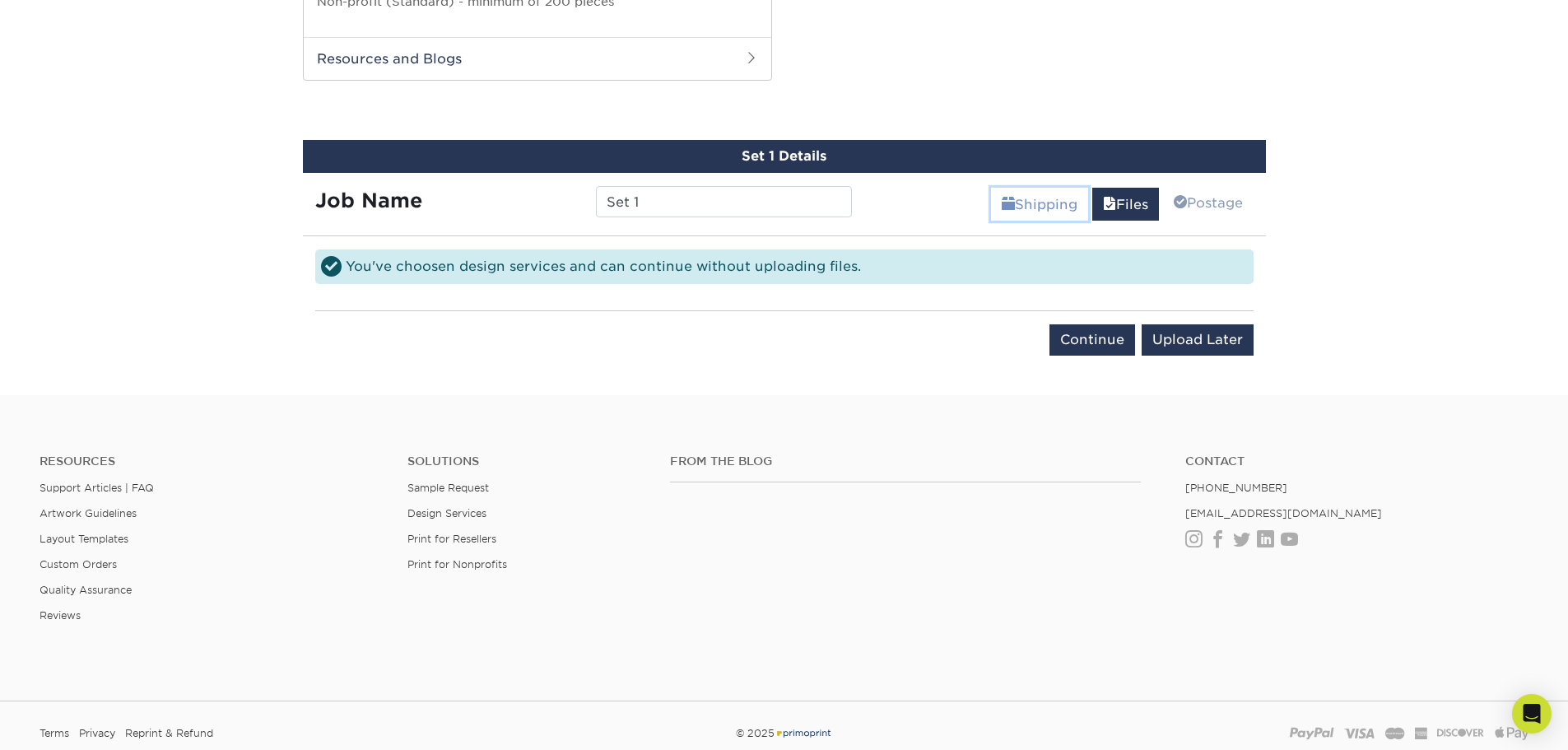
click at [1040, 194] on link "Shipping" at bounding box center [1039, 204] width 98 height 33
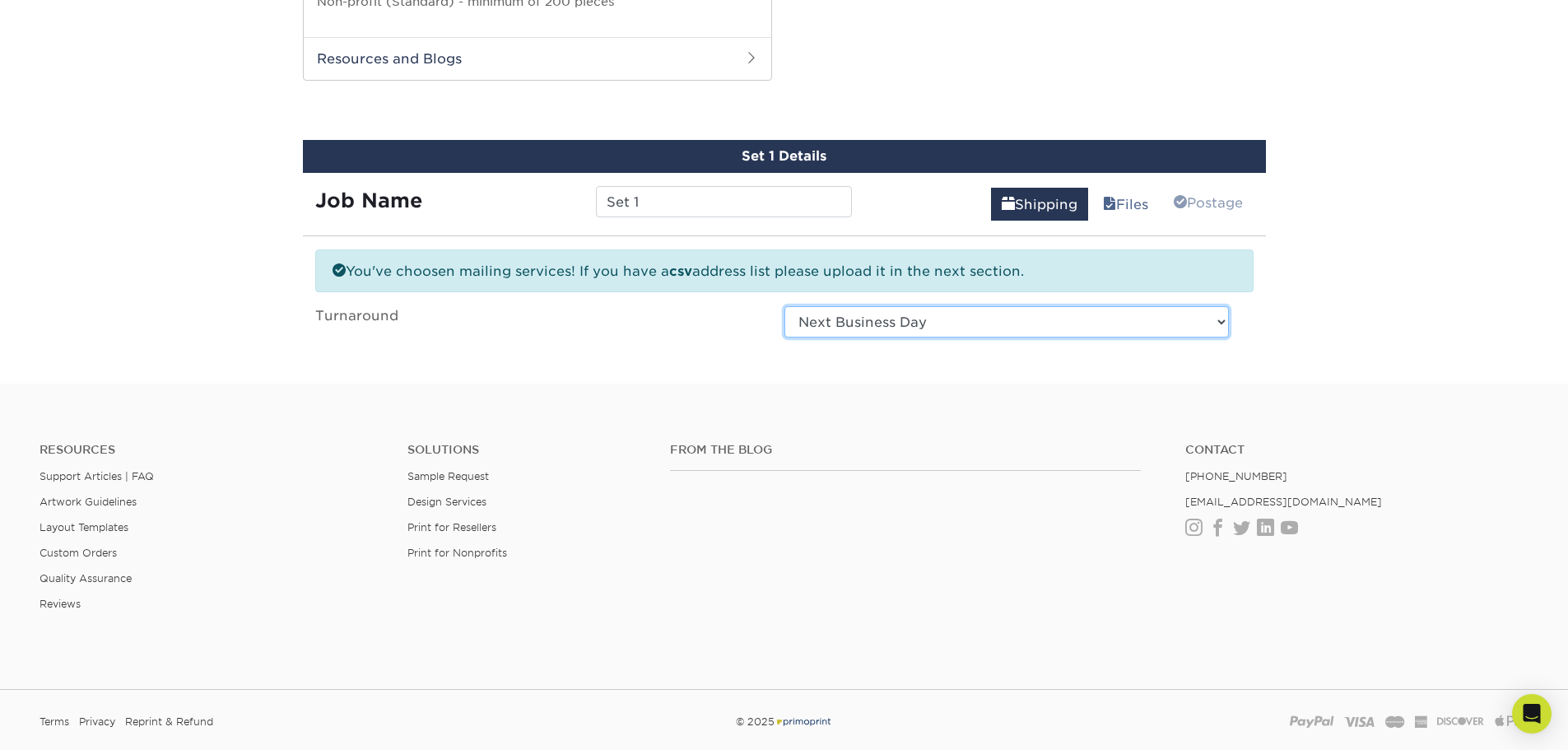
click at [1103, 330] on select "Select One 2-4 Business Days 2 Day Next Business Day" at bounding box center [1006, 321] width 444 height 31
click at [1104, 325] on select "Select One 2-4 Business Days 2 Day Next Business Day" at bounding box center [1006, 321] width 444 height 31
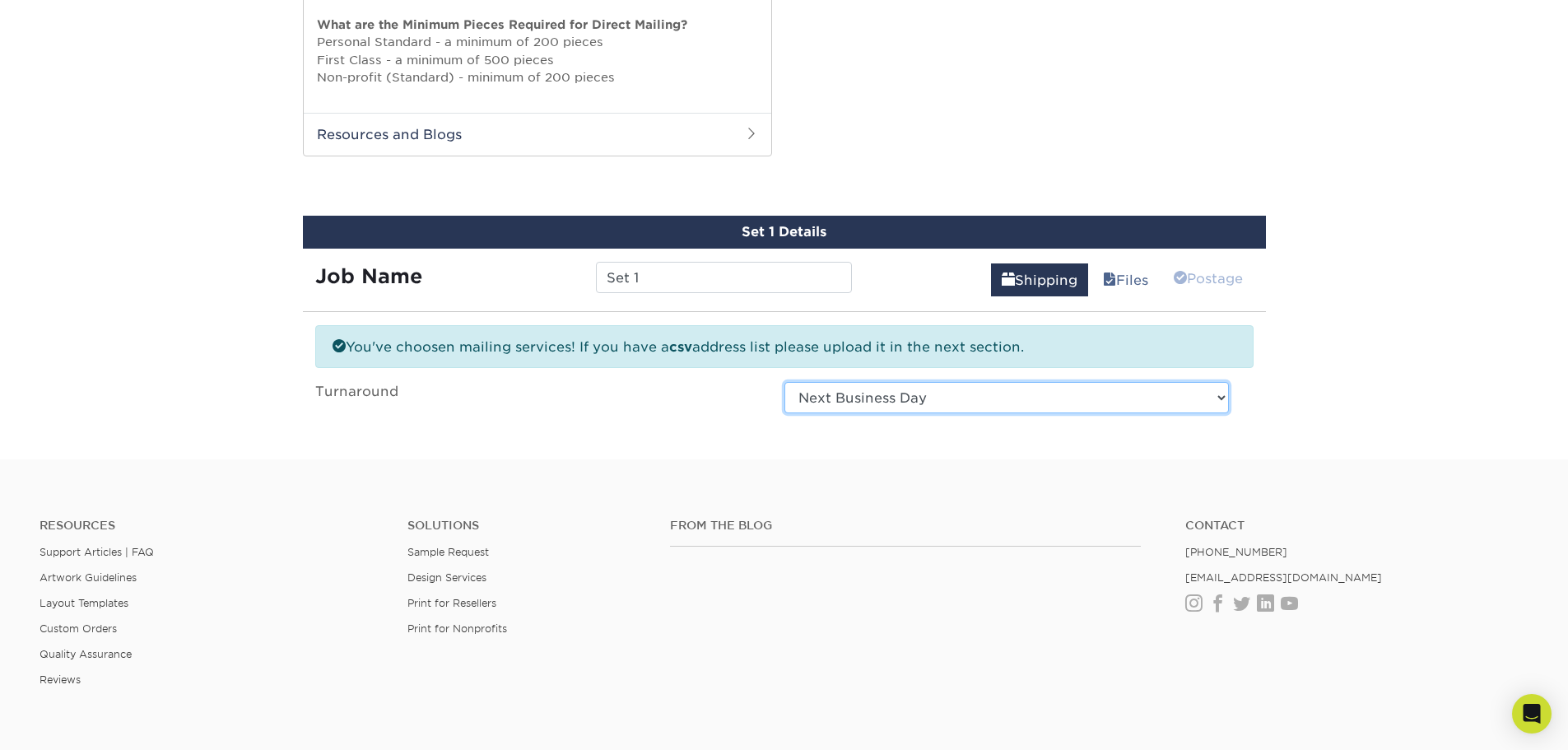
scroll to position [938, 0]
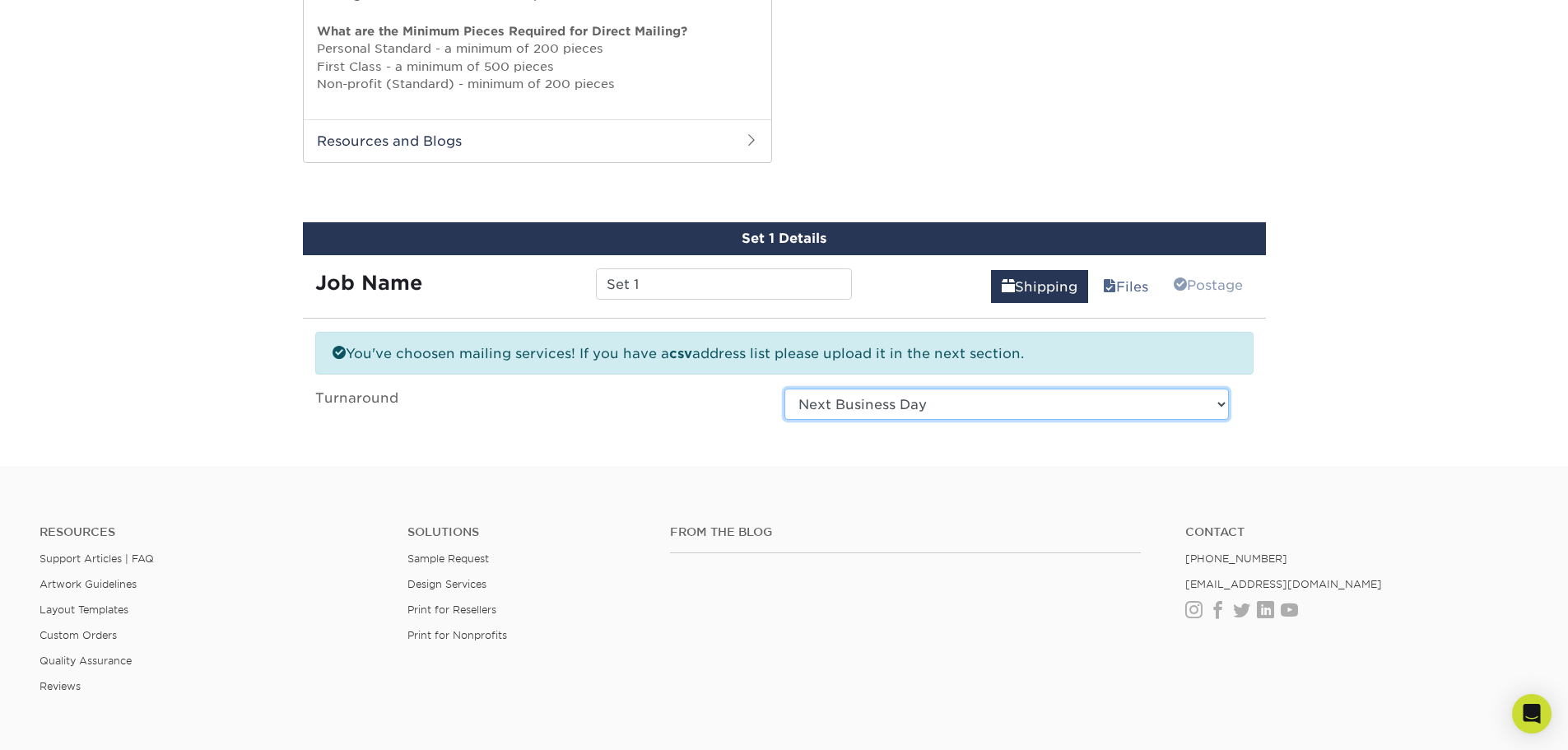
click at [1131, 407] on select "Select One 2-4 Business Days 2 Day Next Business Day" at bounding box center [1006, 403] width 444 height 31
click at [1210, 406] on select "Select One 2-4 Business Days 2 Day Next Business Day" at bounding box center [1006, 403] width 444 height 31
click at [1180, 406] on select "Select One 2-4 Business Days 2 Day Next Business Day" at bounding box center [1006, 403] width 444 height 31
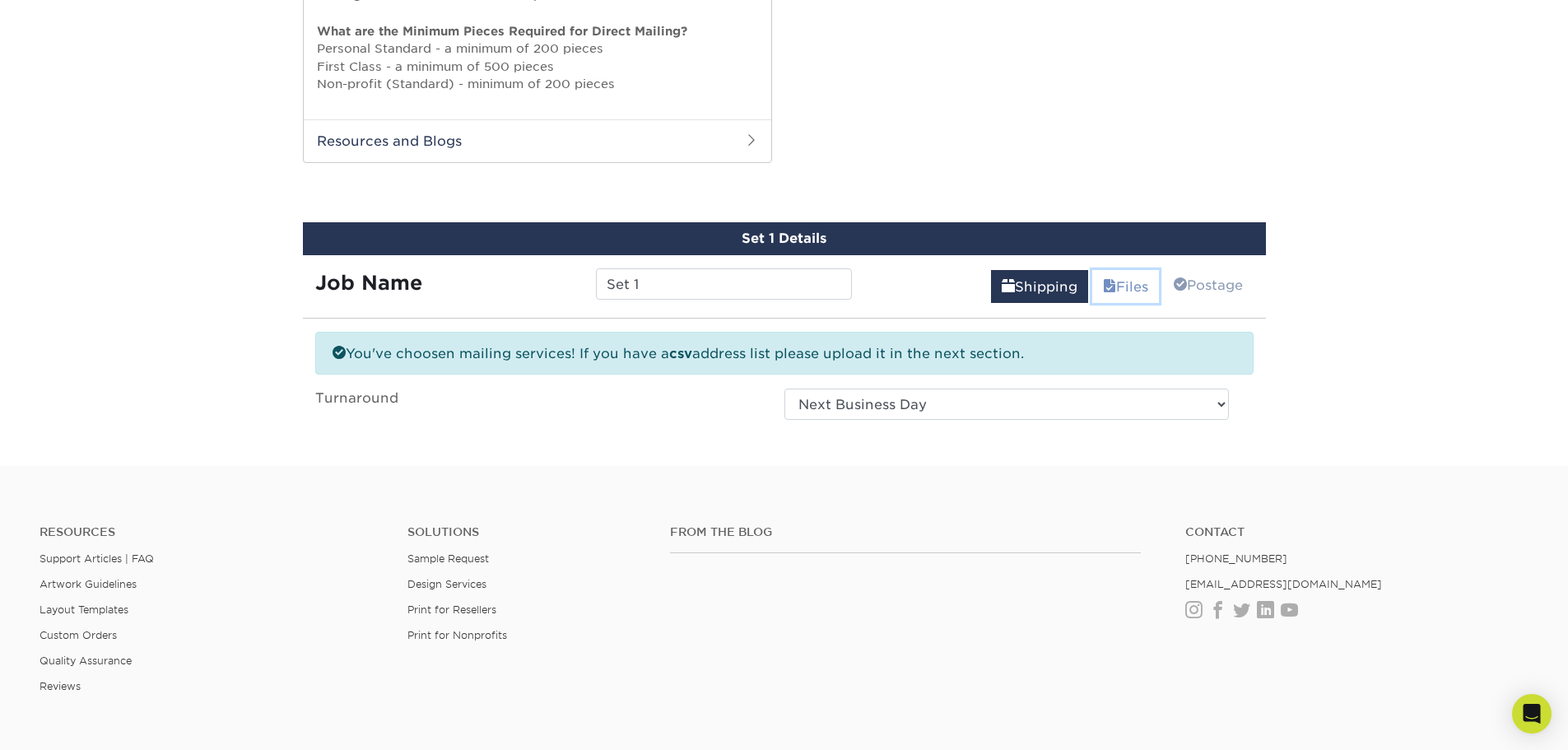
click at [1111, 280] on link "Files" at bounding box center [1125, 286] width 66 height 33
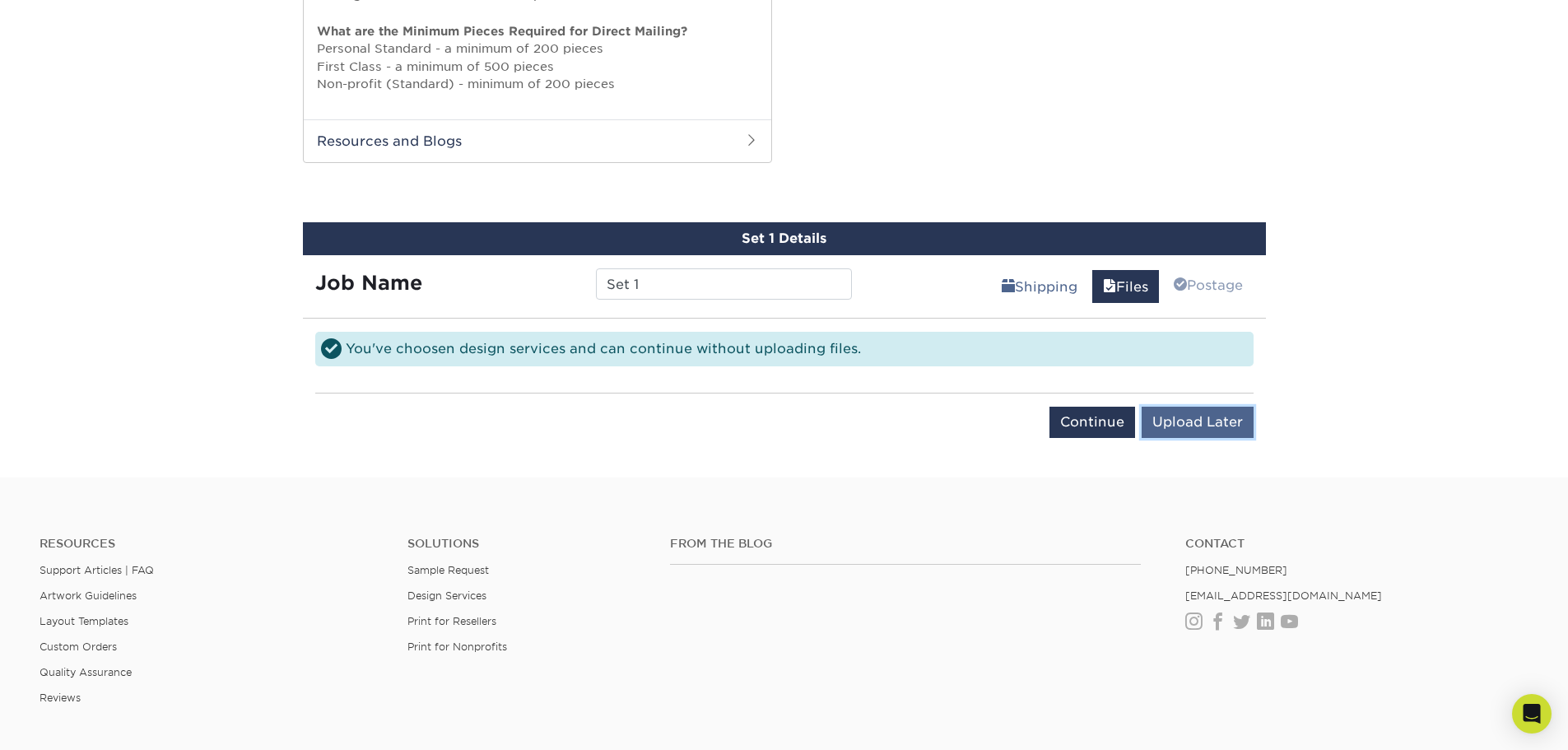
click at [1198, 422] on input "Upload Later" at bounding box center [1197, 421] width 112 height 31
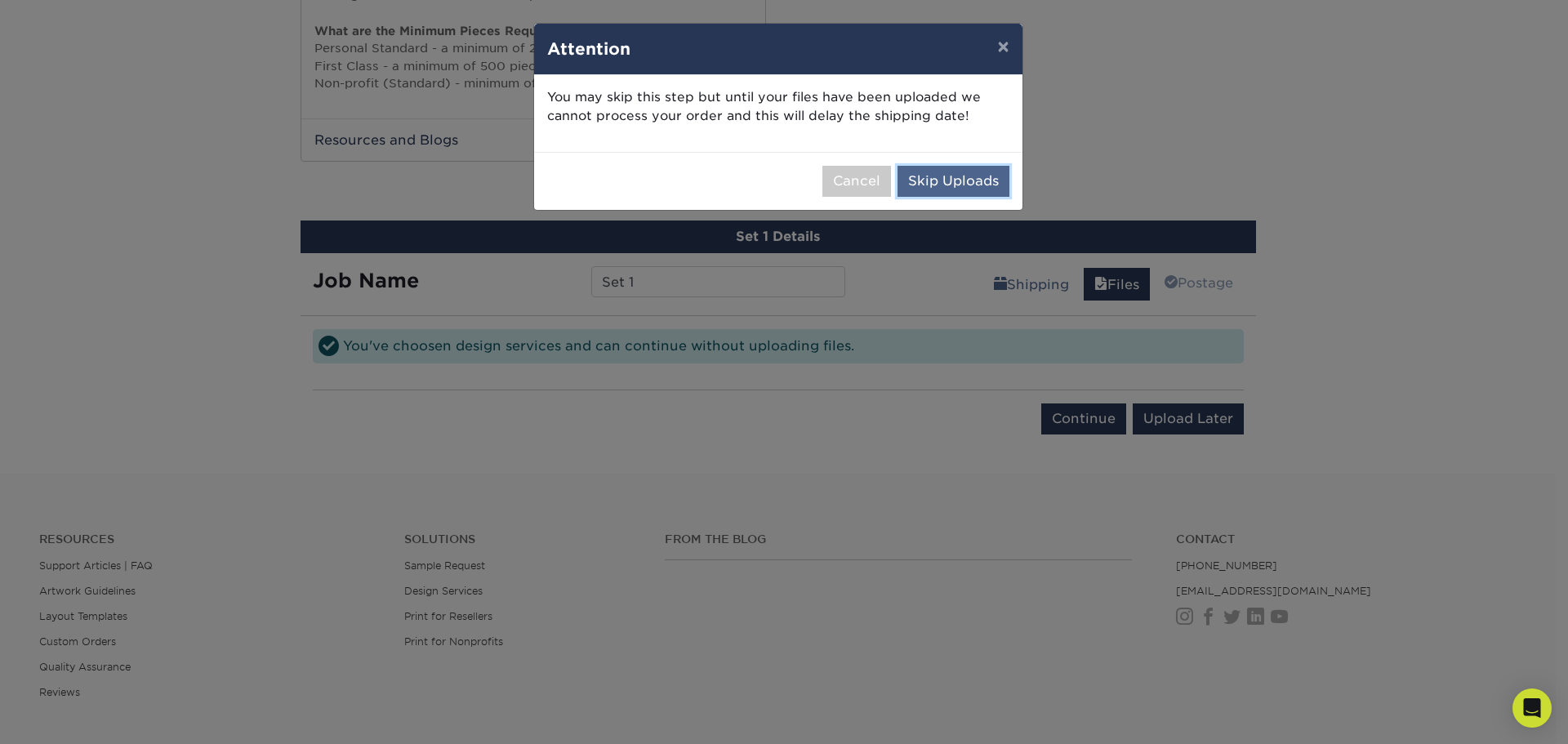
click at [978, 178] on button "Skip Uploads" at bounding box center [953, 180] width 112 height 31
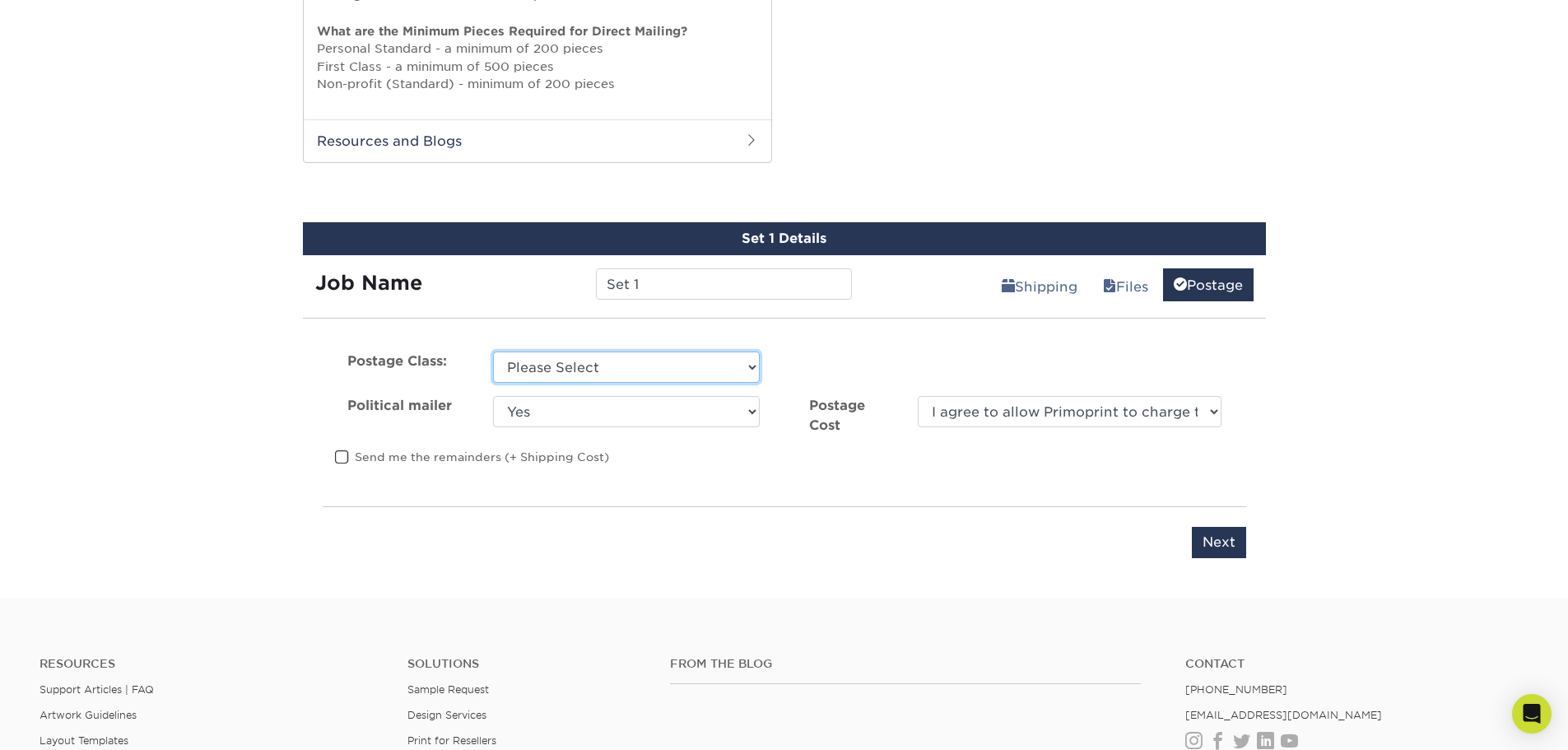
click at [613, 367] on select "Please Select First Class Standard Class Non Profit" at bounding box center [627, 366] width 267 height 31
select select "first"
click at [493, 351] on select "Please Select First Class Standard Class Non Profit" at bounding box center [627, 366] width 267 height 31
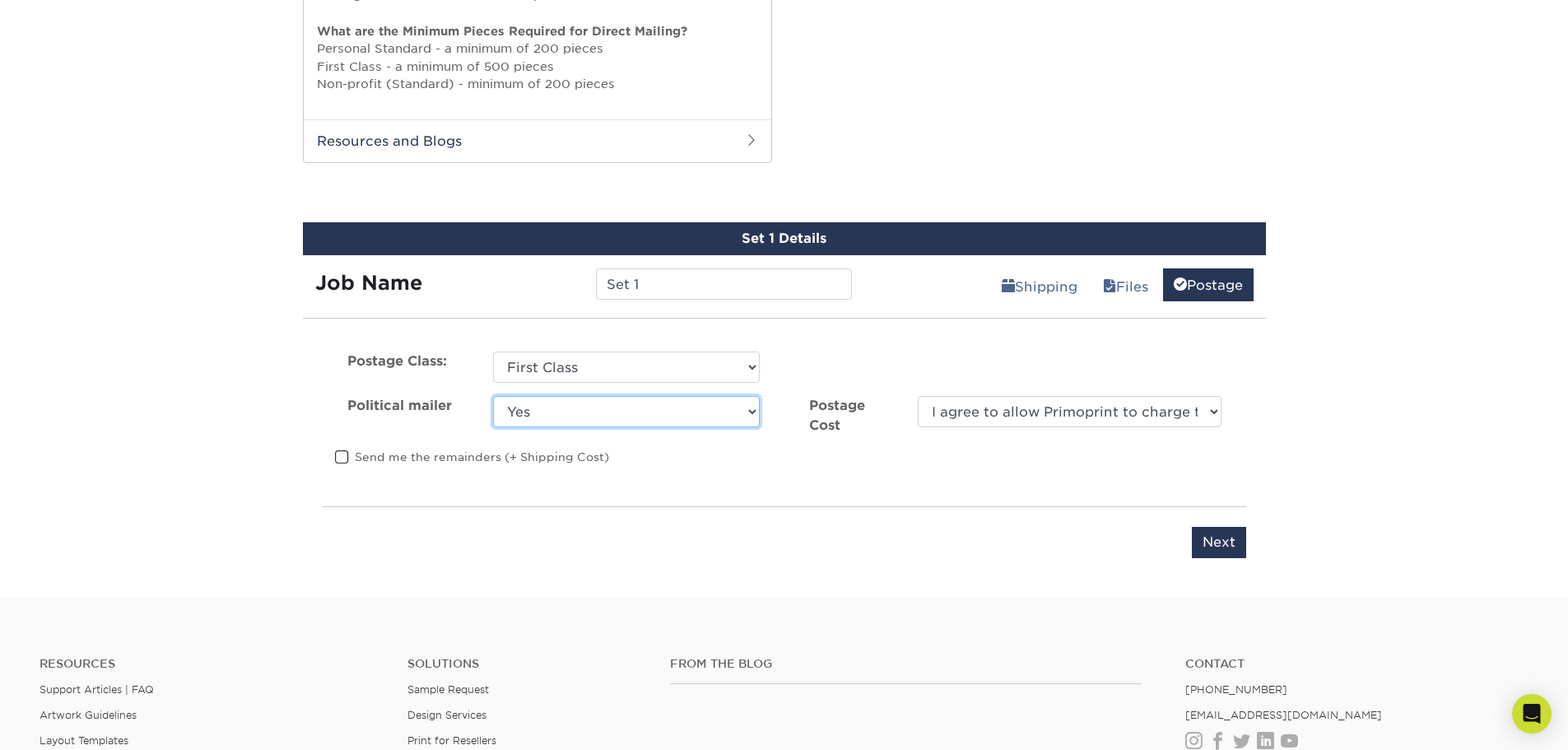
click at [567, 416] on select "Yes No" at bounding box center [627, 411] width 267 height 31
select select "0"
click at [493, 396] on select "Yes No" at bounding box center [627, 411] width 267 height 31
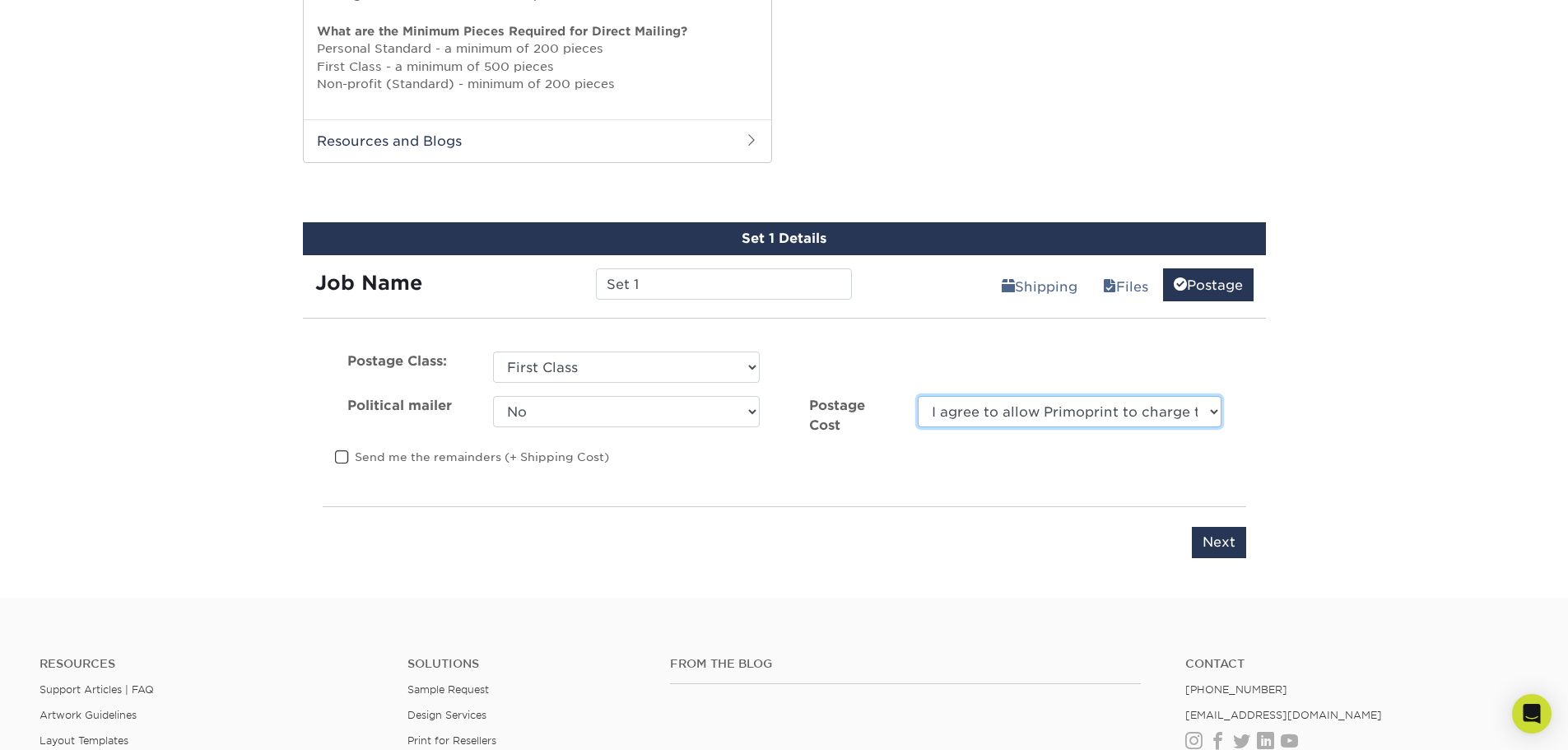
click at [1120, 415] on select "I agree to allow Primoprint to charge the card on file for the final postage co…" at bounding box center [1069, 411] width 303 height 31
click at [336, 450] on span at bounding box center [342, 457] width 14 height 16
click at [0, 0] on input "Send me the remainders (+ Shipping Cost)" at bounding box center [0, 0] width 0 height 0
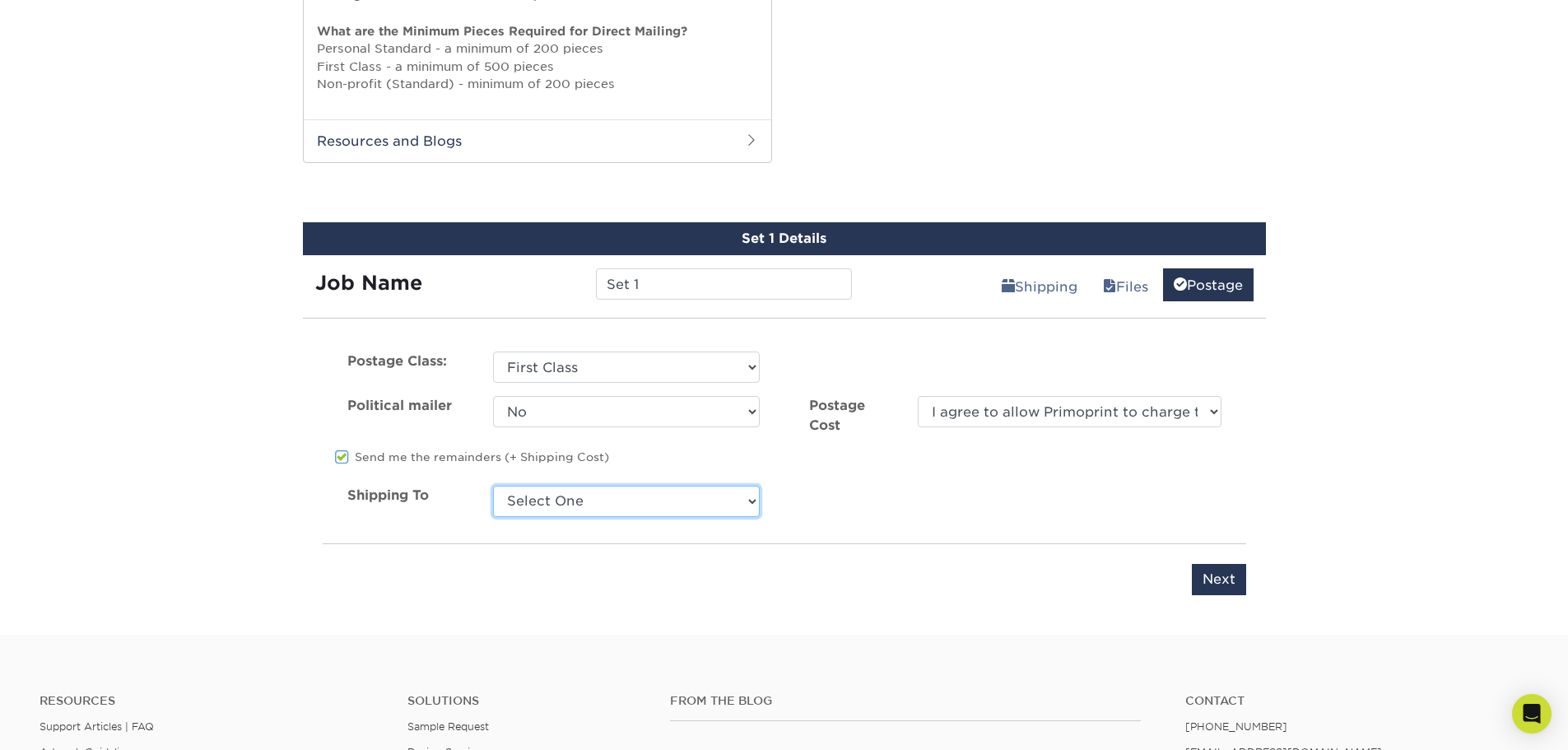
click at [702, 499] on select "Select One + Add New Address - Login" at bounding box center [627, 501] width 267 height 31
select select "newaddress"
click at [493, 486] on select "Select One + Add New Address - Login" at bounding box center [627, 501] width 267 height 31
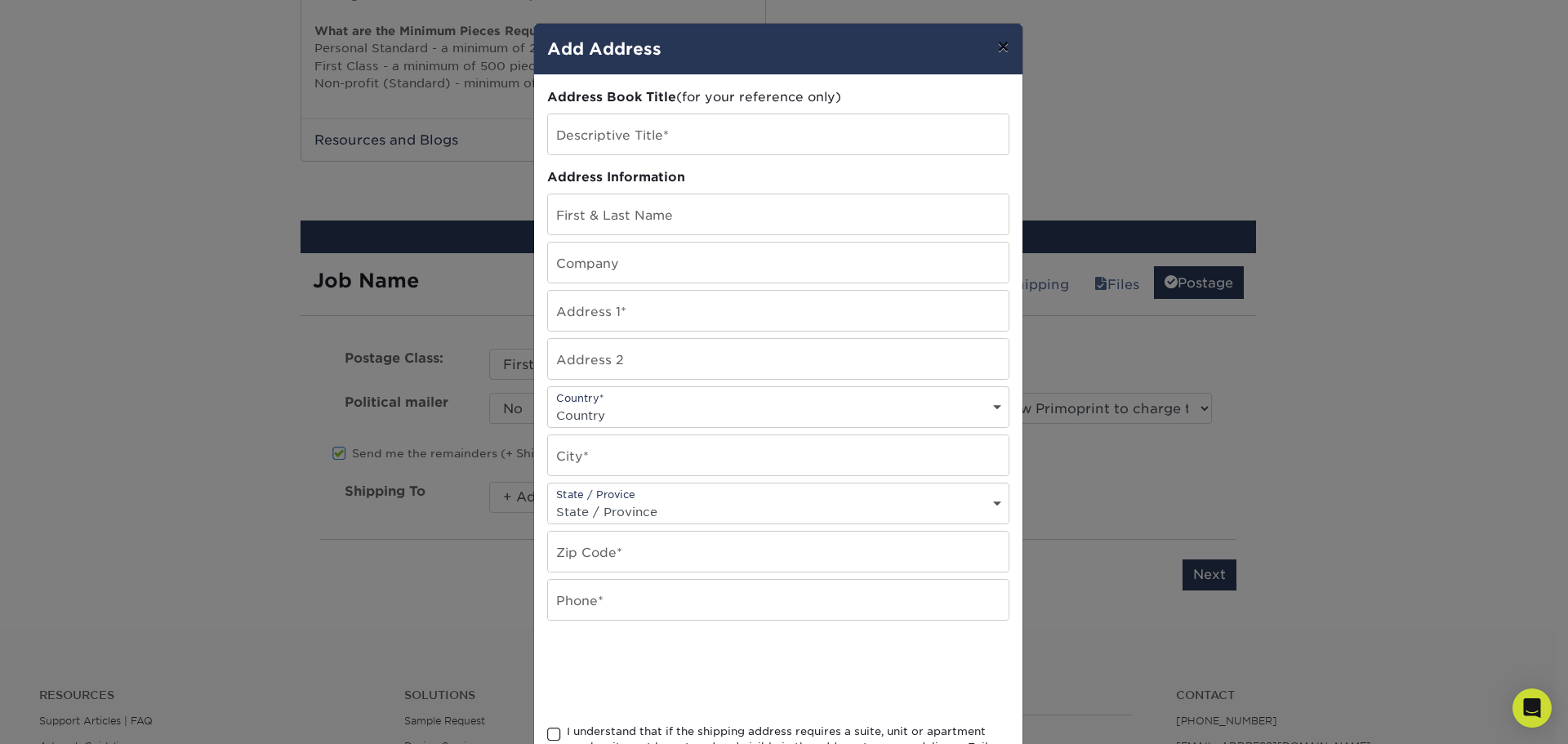
click at [999, 45] on button "×" at bounding box center [1002, 46] width 38 height 46
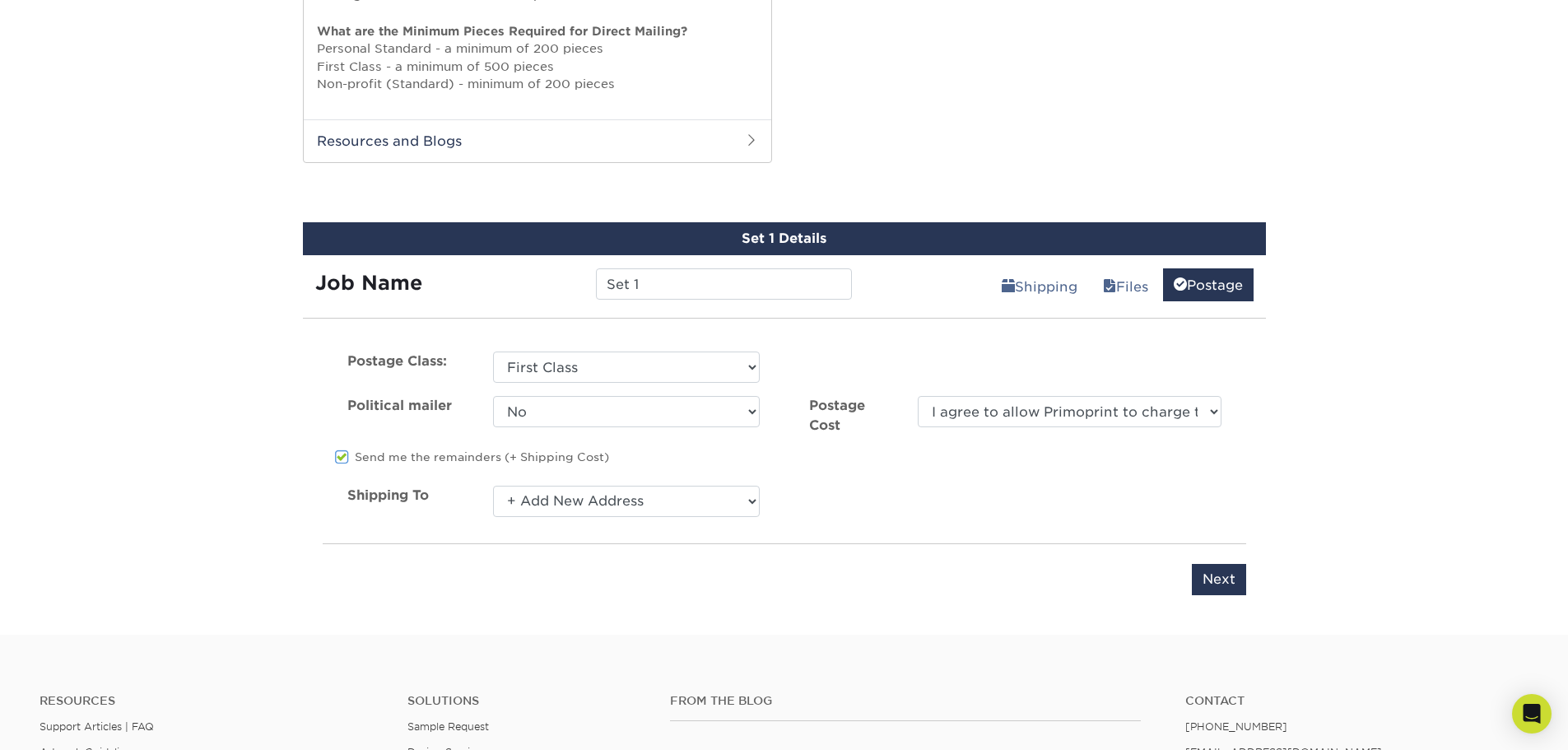
click at [344, 454] on span at bounding box center [342, 457] width 14 height 16
click at [0, 0] on input "Send me the remainders (+ Shipping Cost)" at bounding box center [0, 0] width 0 height 0
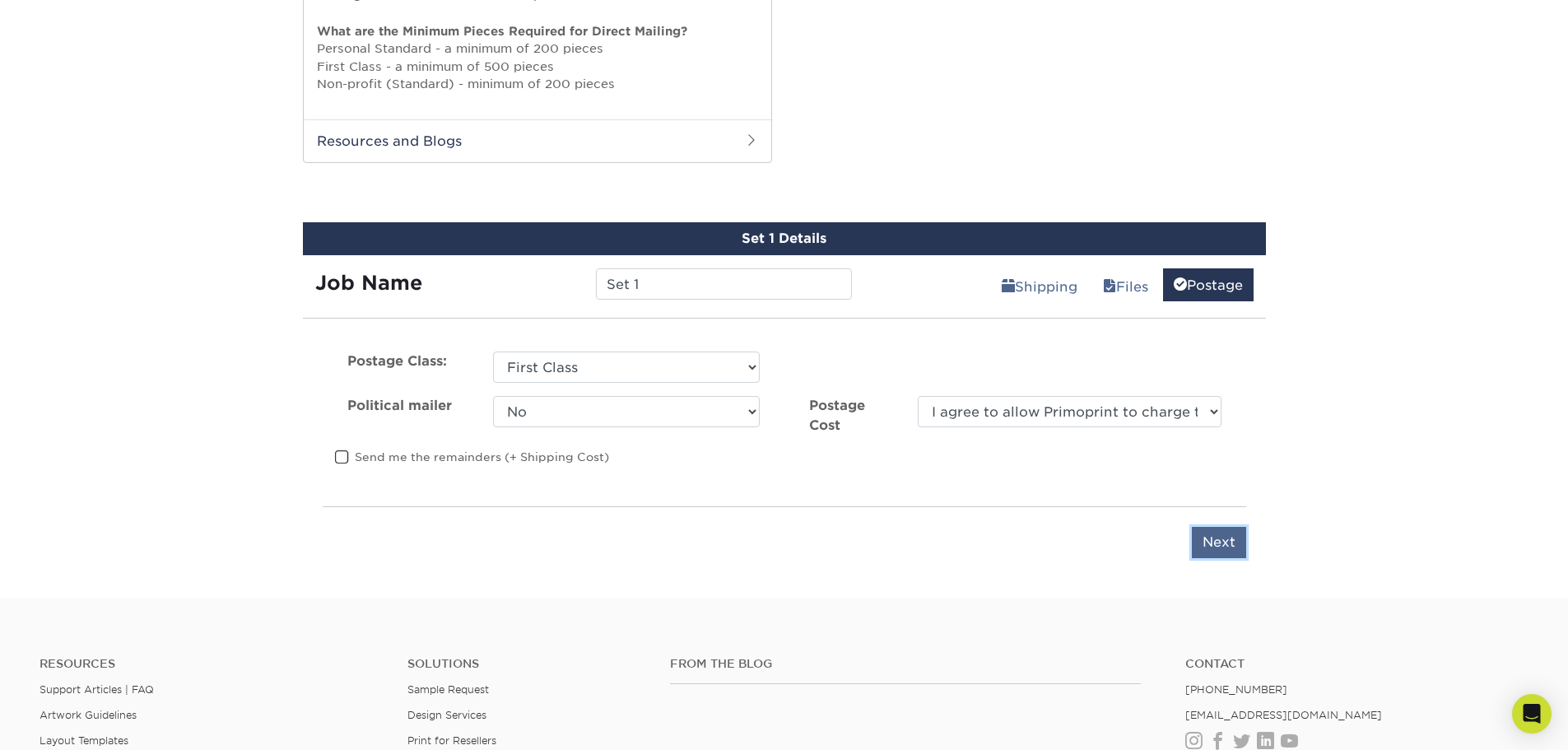
click at [1217, 544] on input "Next" at bounding box center [1218, 542] width 54 height 31
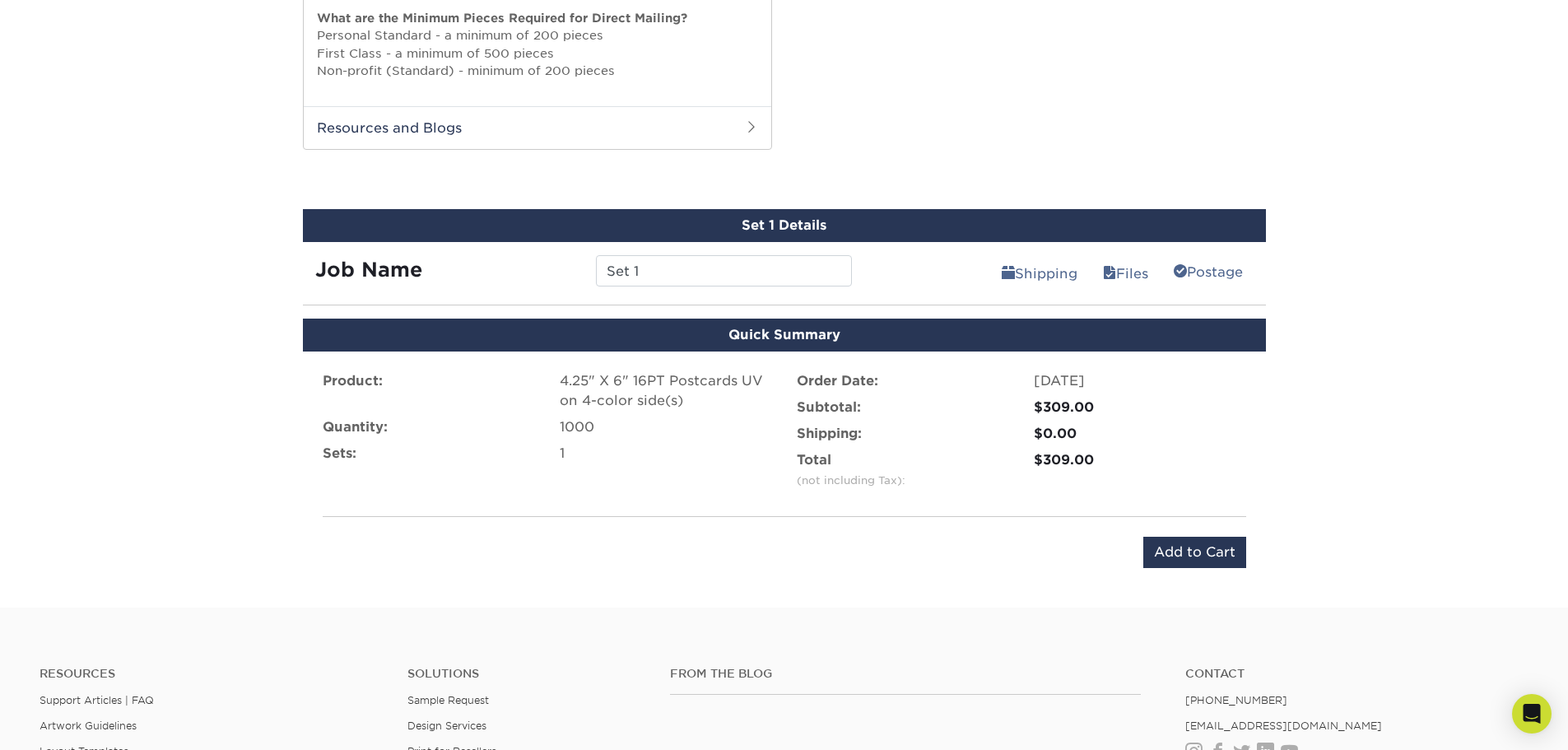
scroll to position [922, 0]
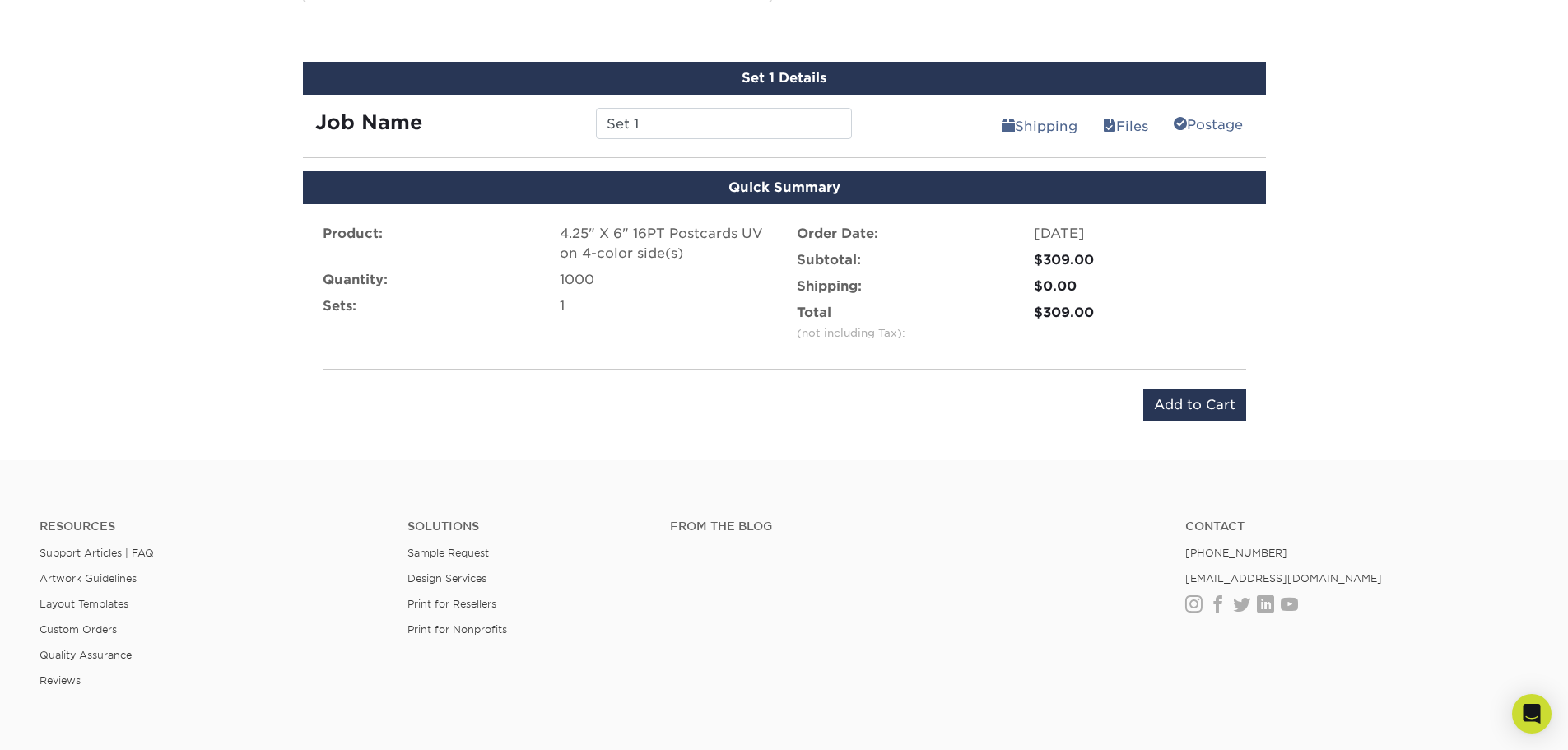
scroll to position [1170, 0]
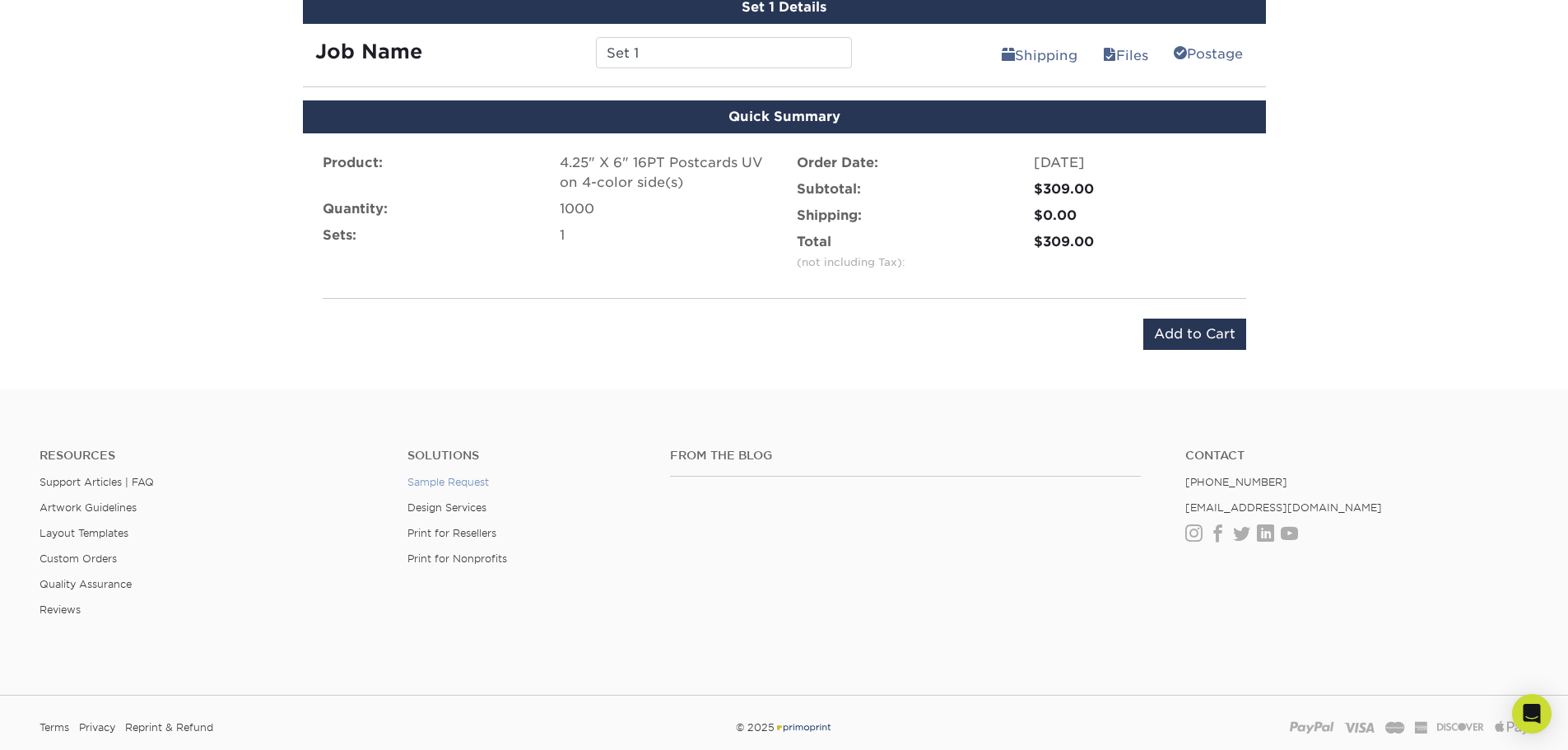
click at [456, 482] on link "Sample Request" at bounding box center [448, 481] width 81 height 12
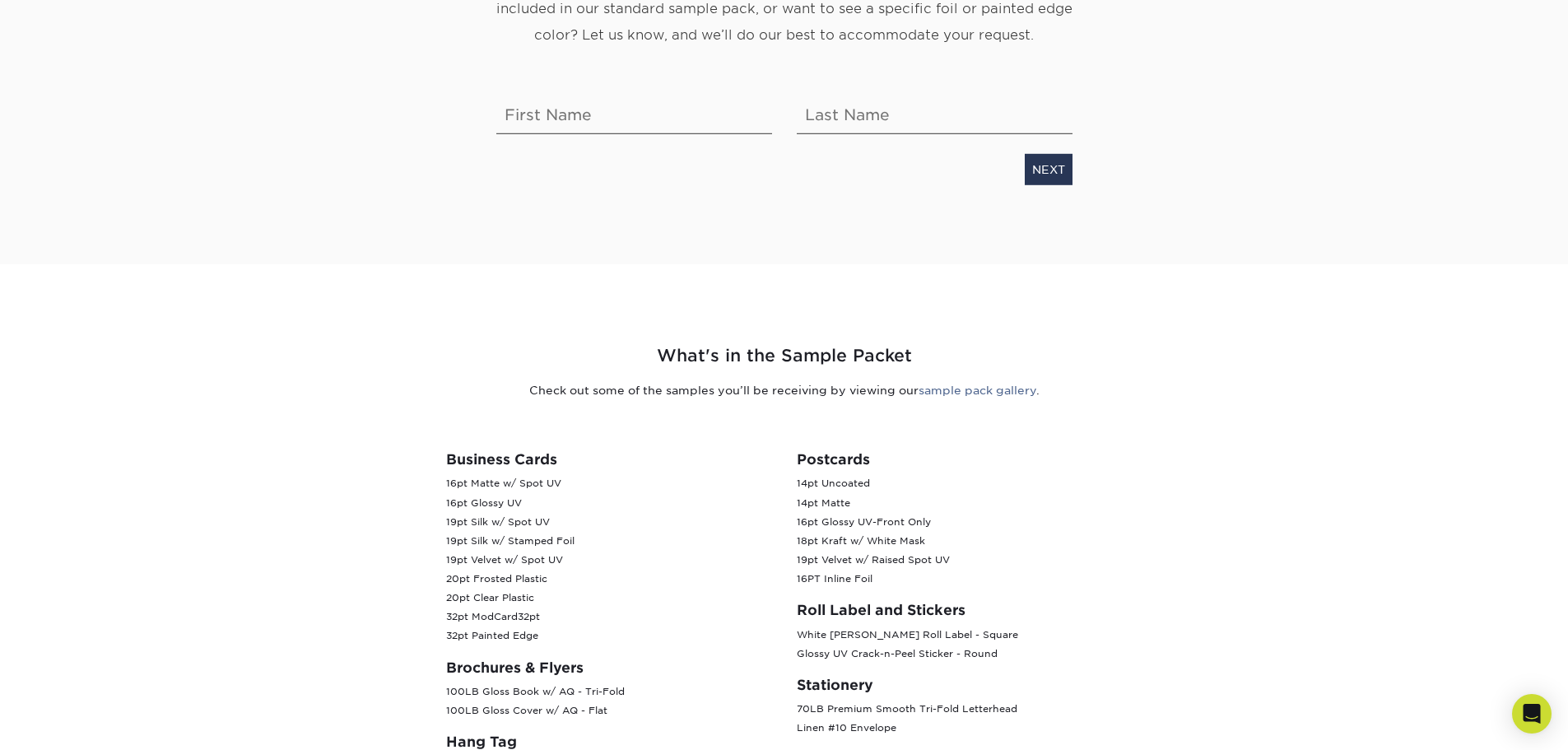
scroll to position [165, 0]
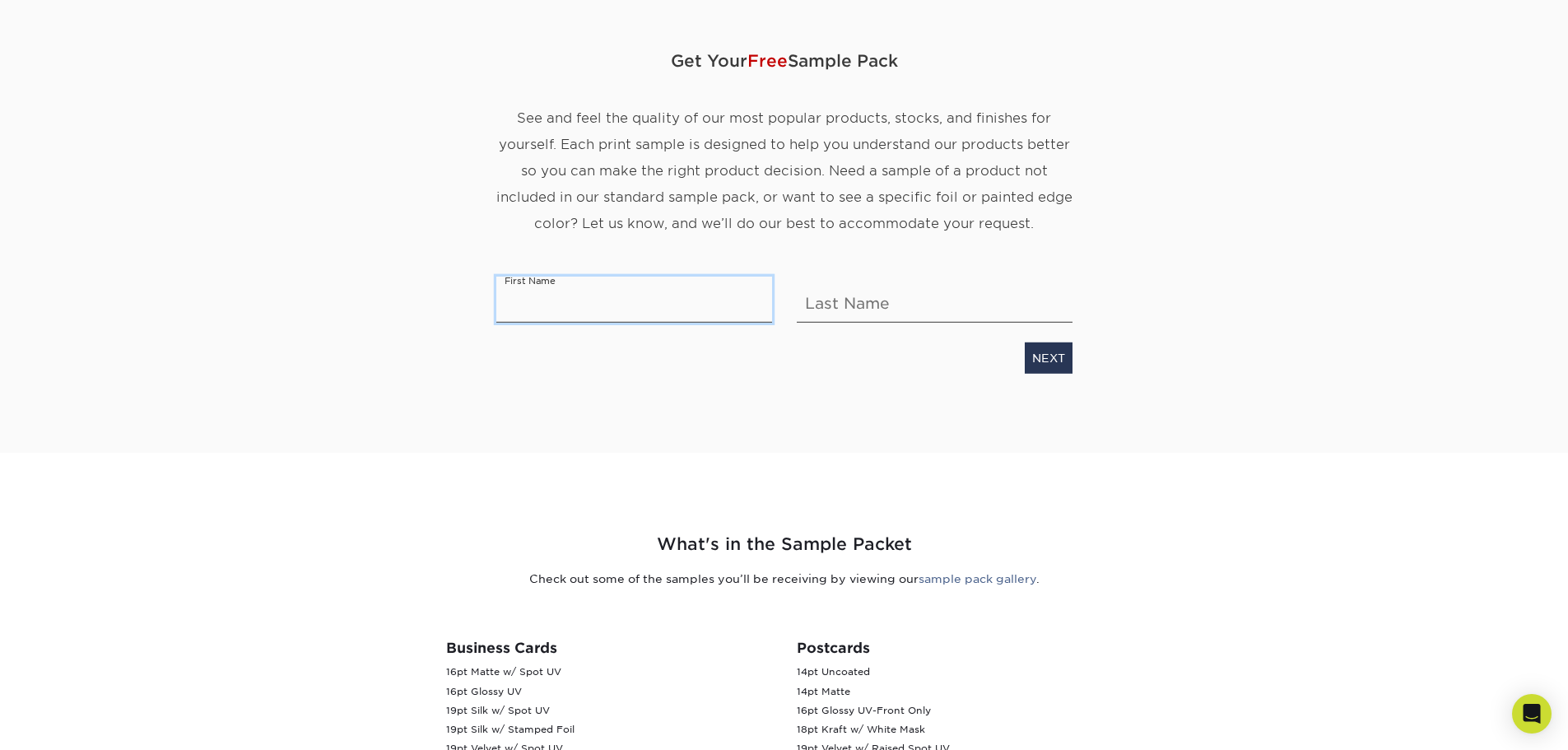
click at [653, 314] on input "text" at bounding box center [633, 299] width 276 height 46
type input "Kshitij"
type input "P"
click at [1061, 364] on link "NEXT" at bounding box center [1048, 358] width 47 height 31
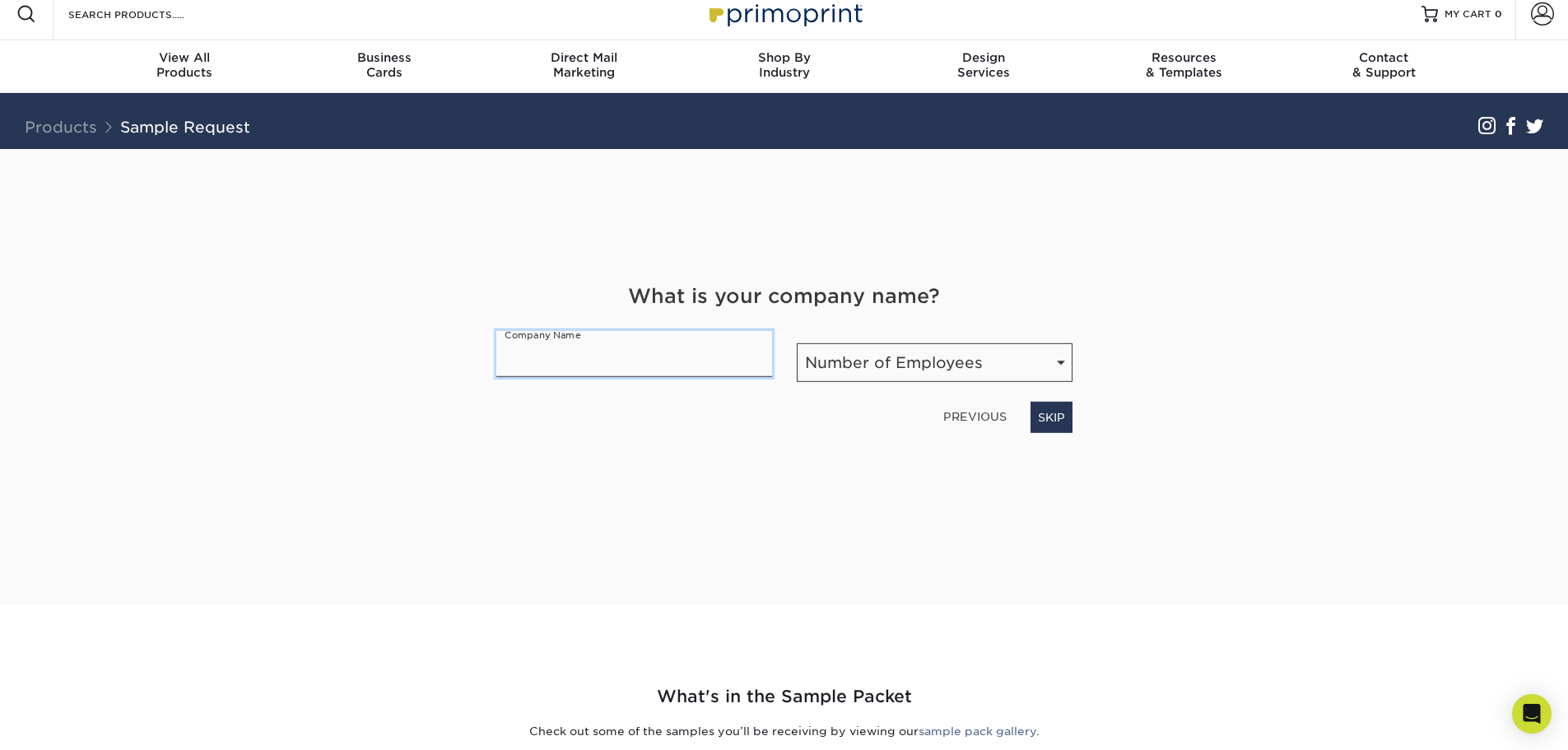
scroll to position [10, 0]
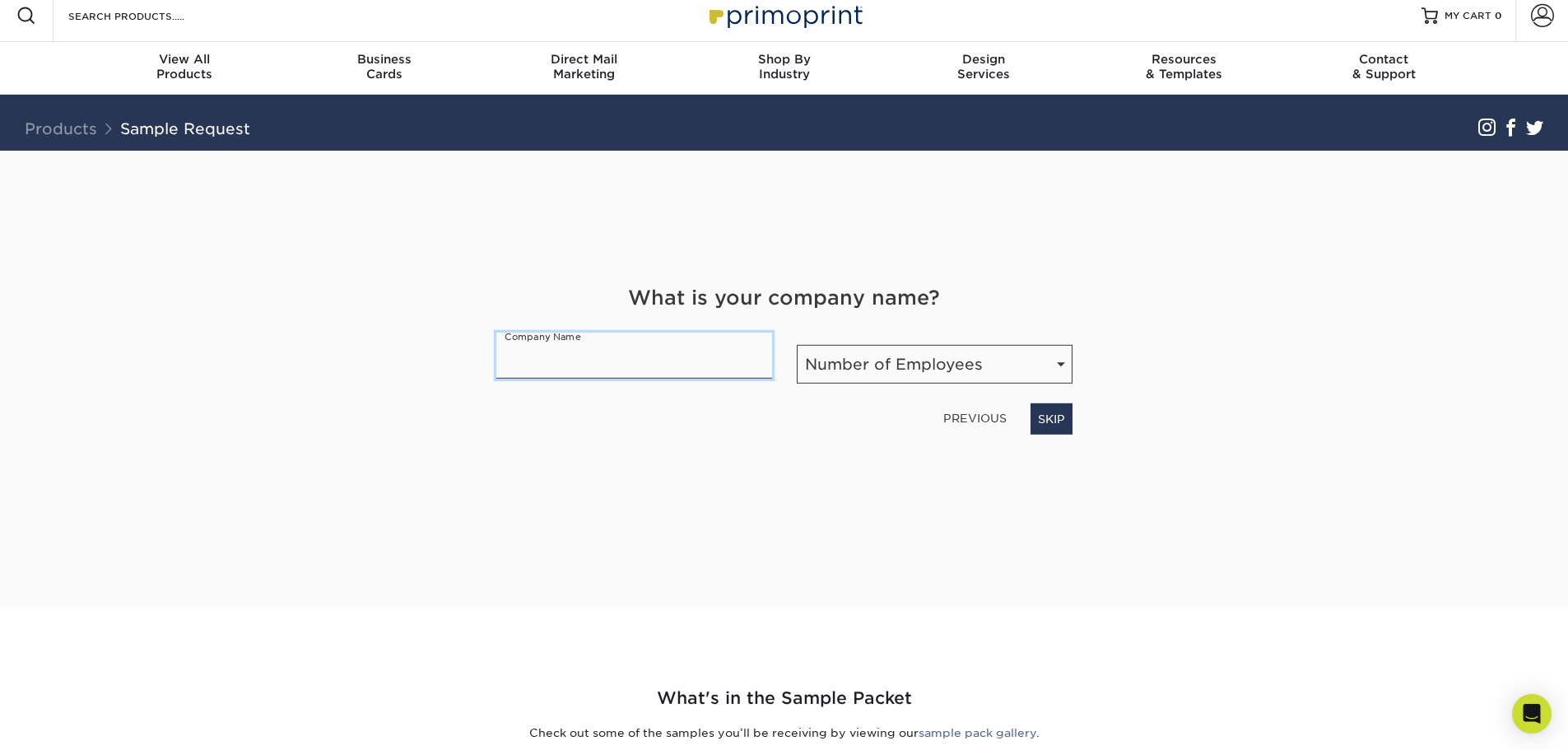
click at [605, 358] on input "text" at bounding box center [633, 355] width 276 height 46
type input "LVL"
click at [919, 360] on select "Number of Employees Self-employed 1-10 employees 11-50 employees 51-200 employe…" at bounding box center [934, 364] width 276 height 39
select select "1-10"
click at [796, 345] on select "Number of Employees Self-employed 1-10 employees 11-50 employees 51-200 employe…" at bounding box center [934, 364] width 276 height 39
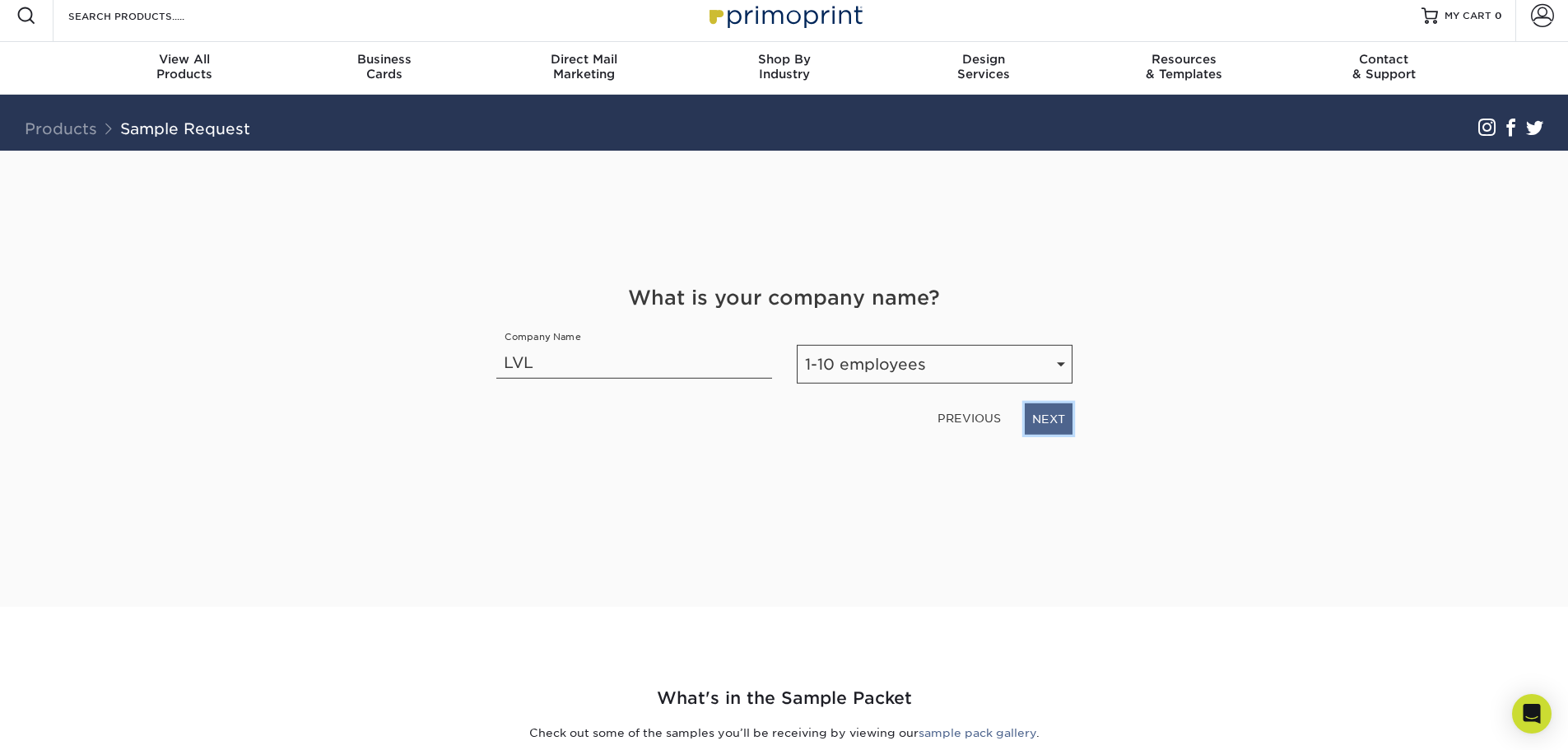
click at [1049, 416] on link "NEXT" at bounding box center [1048, 419] width 47 height 31
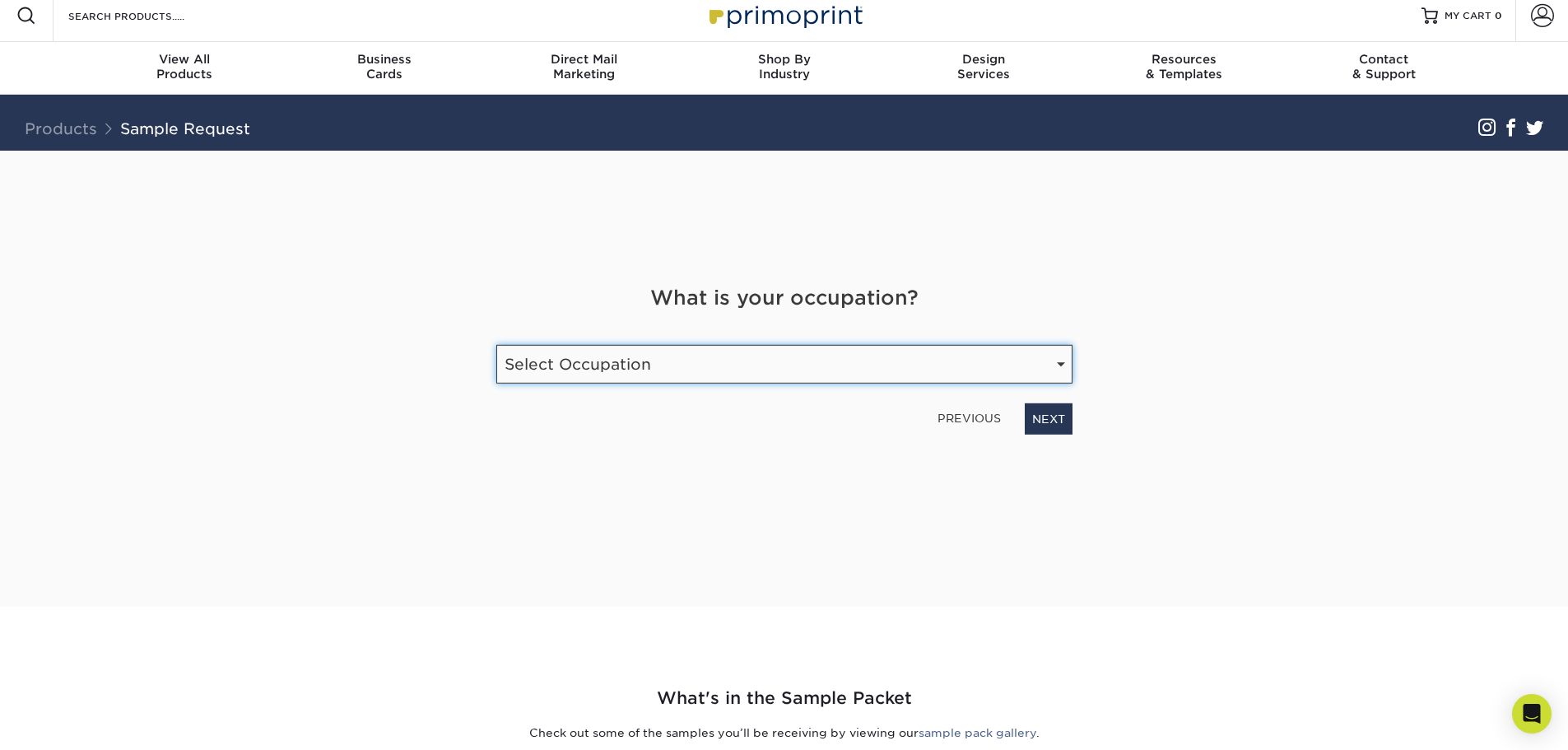
click at [840, 368] on select "Select Occupation Agency Automotive Blogger Cleaning Services Construction Educ…" at bounding box center [784, 364] width 576 height 39
select select "Marketing"
click at [496, 345] on select "Select Occupation Agency Automotive Blogger Cleaning Services Construction Educ…" at bounding box center [784, 364] width 576 height 39
click at [1055, 422] on link "NEXT" at bounding box center [1048, 419] width 47 height 31
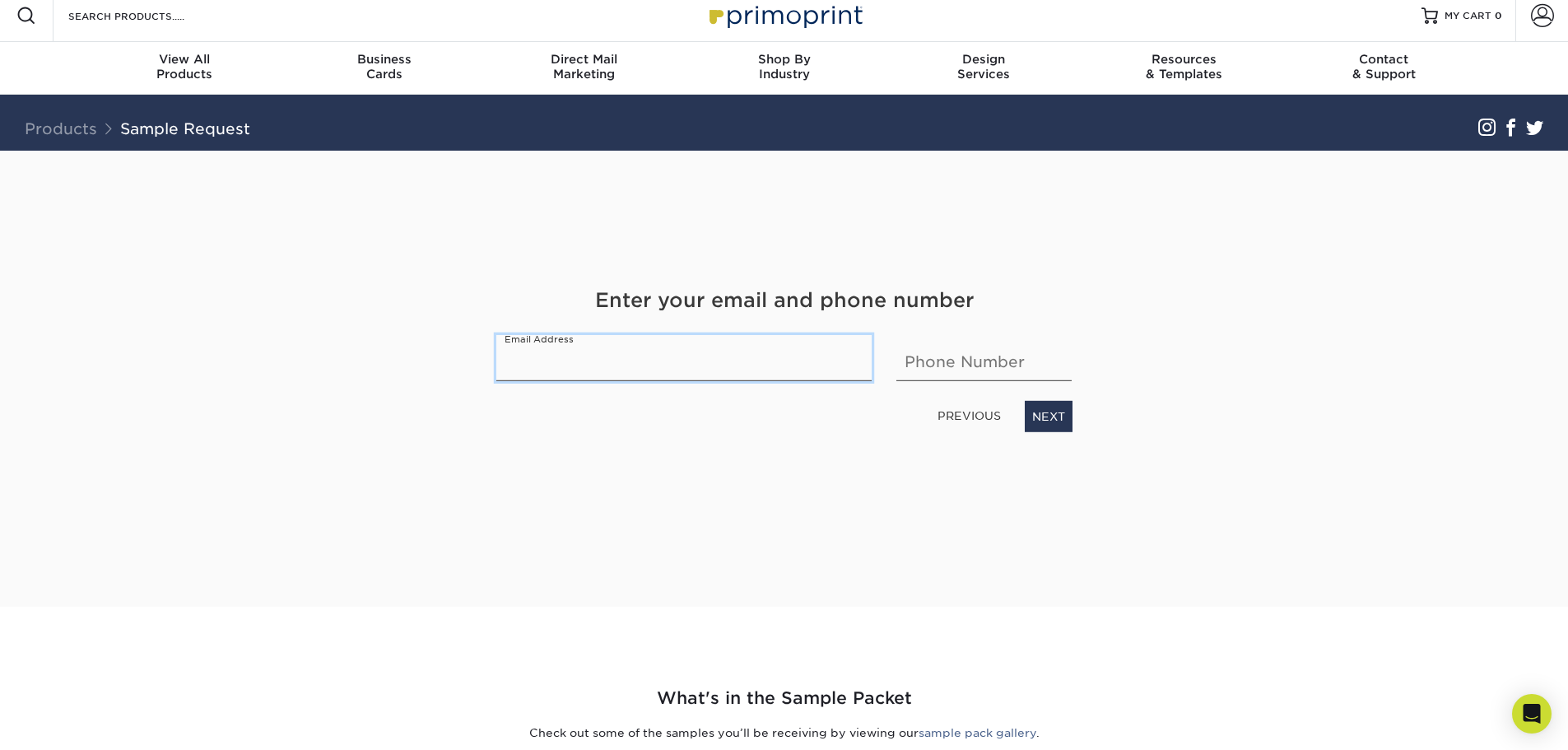
click at [649, 361] on input "email" at bounding box center [684, 358] width 376 height 46
type input "k"
